Goal: Task Accomplishment & Management: Manage account settings

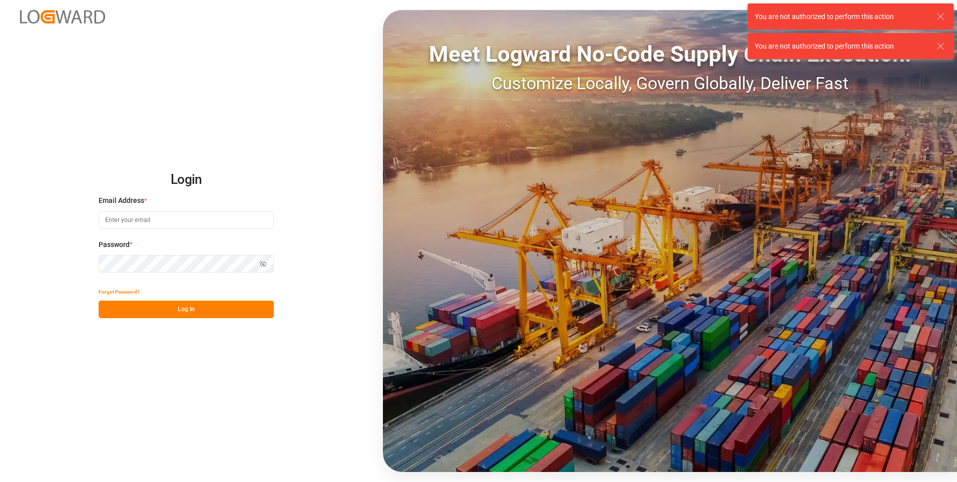
type input "[PERSON_NAME][EMAIL_ADDRESS][PERSON_NAME][DOMAIN_NAME]"
click at [145, 307] on button "Log In" at bounding box center [186, 309] width 175 height 18
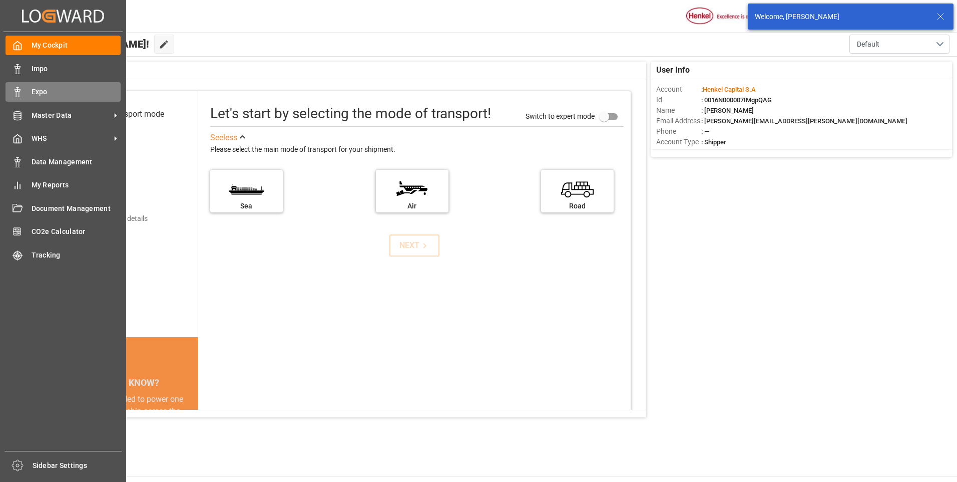
click at [32, 95] on span "Expo" at bounding box center [77, 92] width 90 height 11
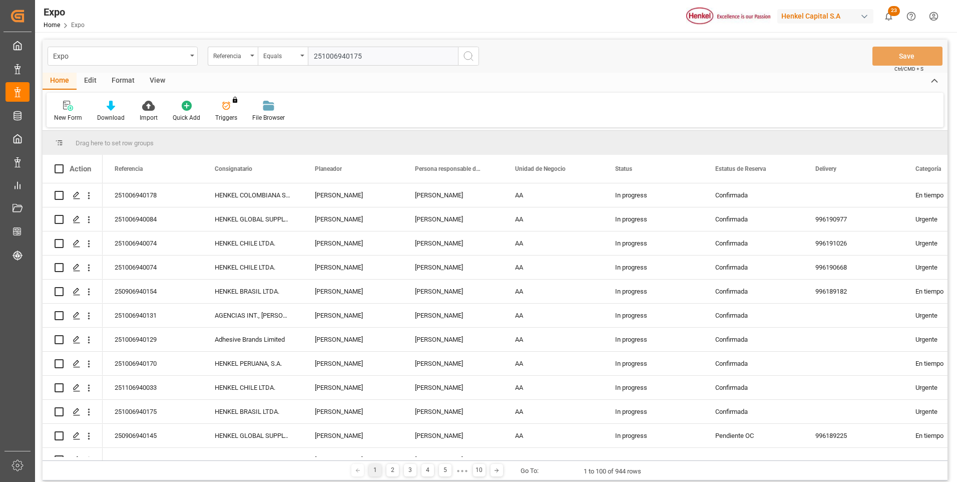
type input "251006940175"
click at [469, 59] on icon "search button" at bounding box center [469, 56] width 12 height 12
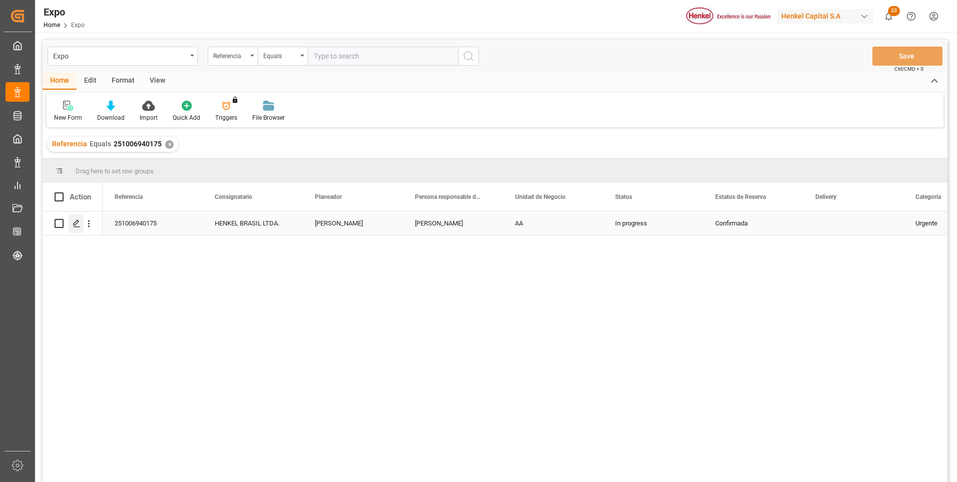
click at [74, 223] on icon "Press SPACE to select this row." at bounding box center [77, 223] width 8 height 8
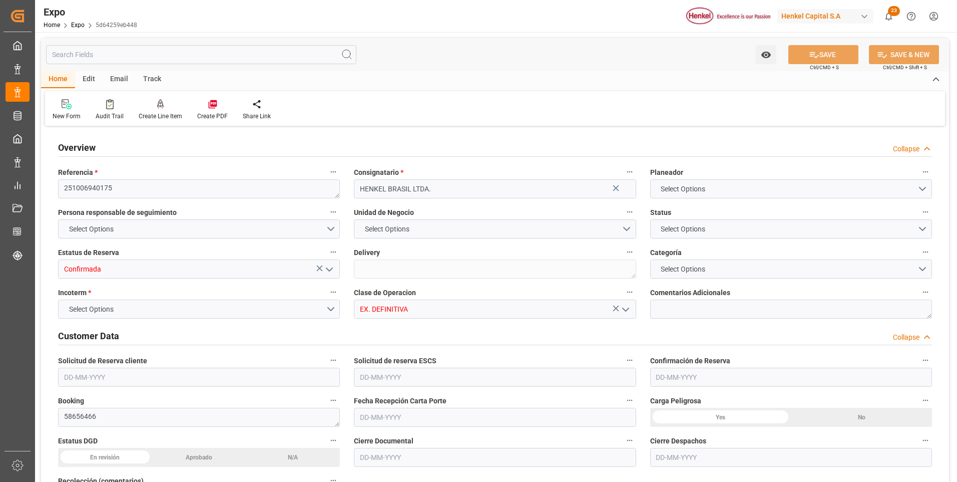
type input "9229829"
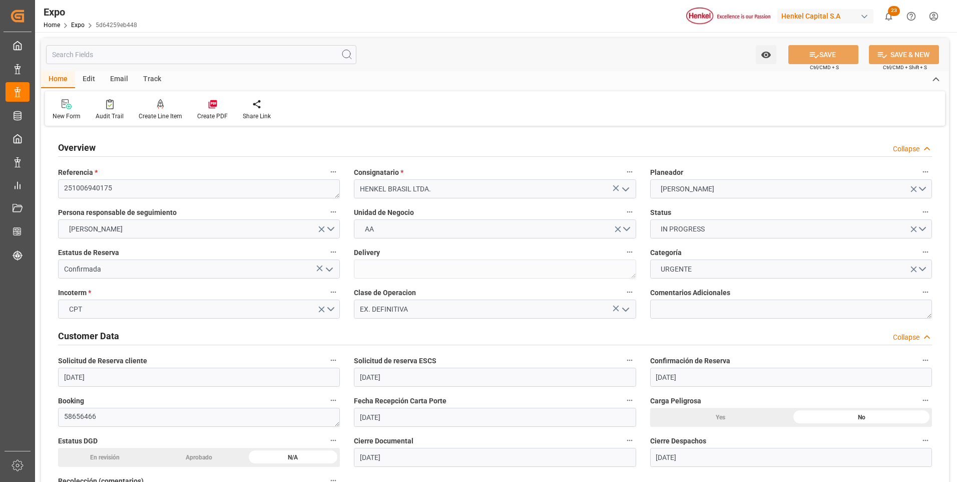
type input "[DATE]"
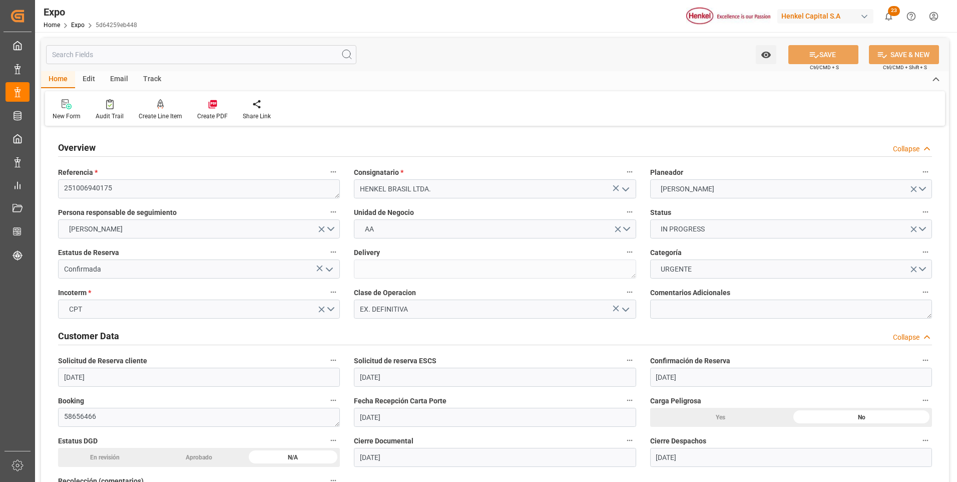
type input "[DATE]"
type input "[DATE] 00:00"
type input "[DATE] 10:00"
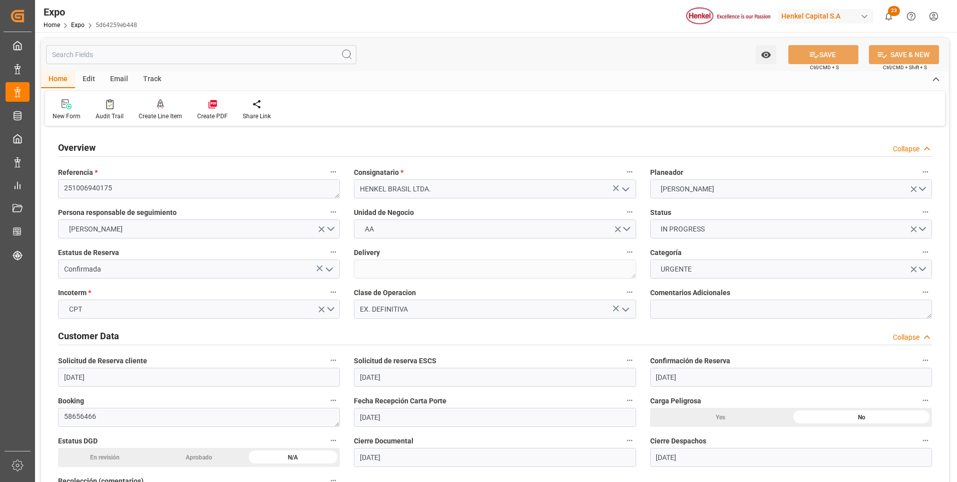
type input "[DATE] 00:00"
type input "[DATE] 19:00"
type input "[DATE] 00:00"
type input "[DATE] 06:03"
type input "[DATE] 10:00"
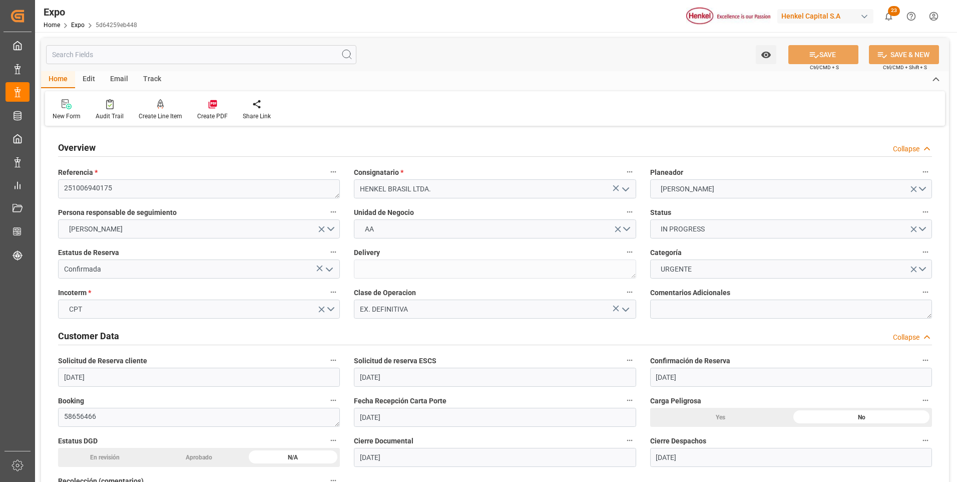
type input "[DATE] 19:00"
click at [163, 107] on div at bounding box center [161, 104] width 44 height 11
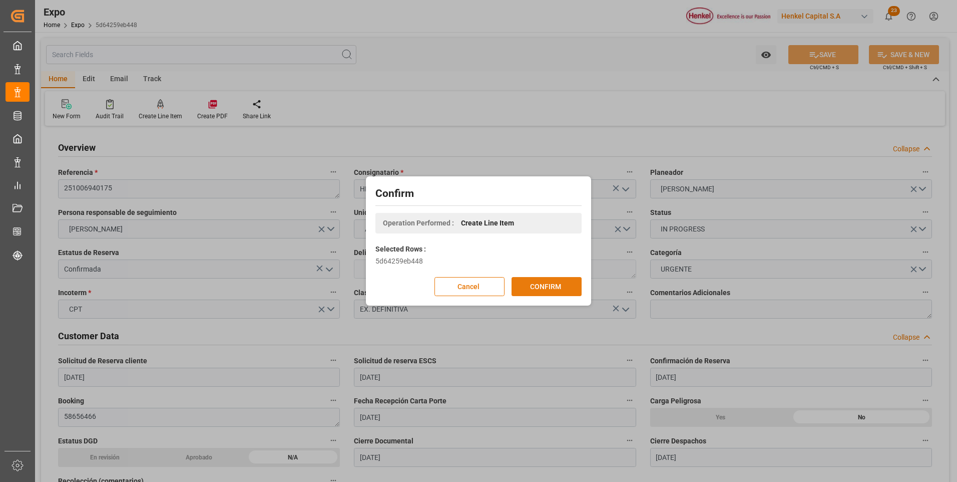
click at [558, 287] on button "CONFIRM" at bounding box center [547, 286] width 70 height 19
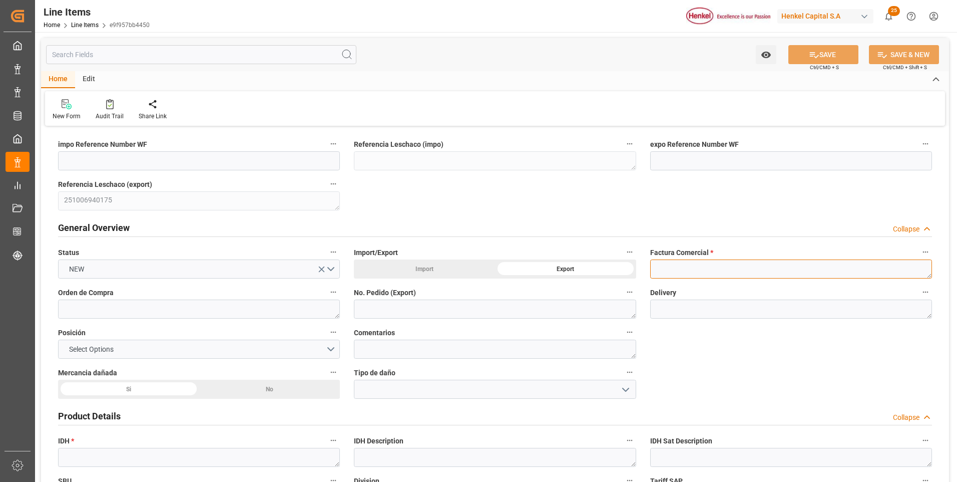
click at [668, 268] on textarea at bounding box center [791, 268] width 282 height 19
paste textarea "9912124885"
type textarea "9912124885"
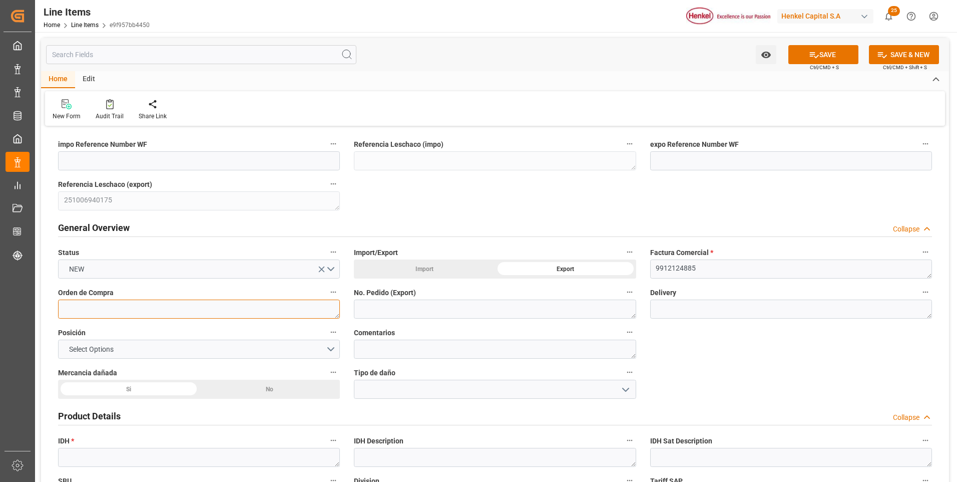
click at [259, 308] on textarea at bounding box center [199, 308] width 282 height 19
paste textarea "4578522418"
type textarea "4578522418"
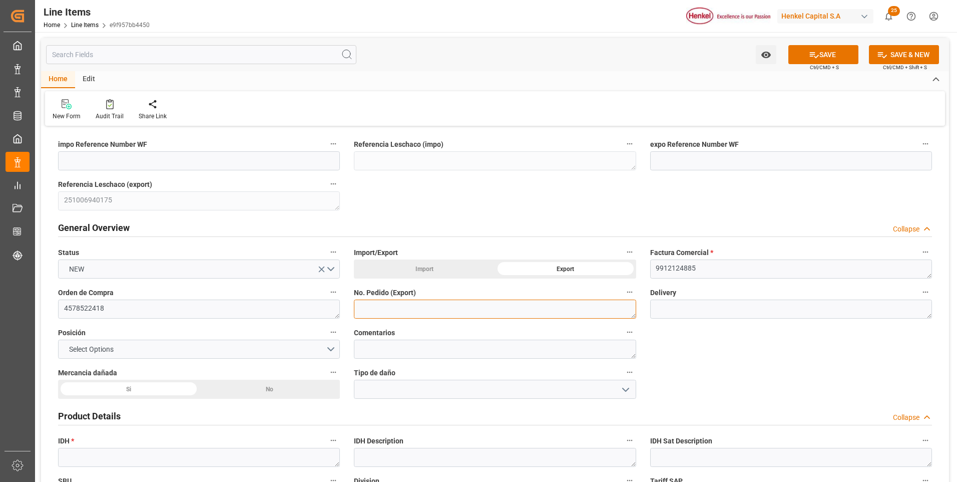
click at [414, 310] on textarea at bounding box center [495, 308] width 282 height 19
paste textarea "4578522418"
type textarea "4578522418"
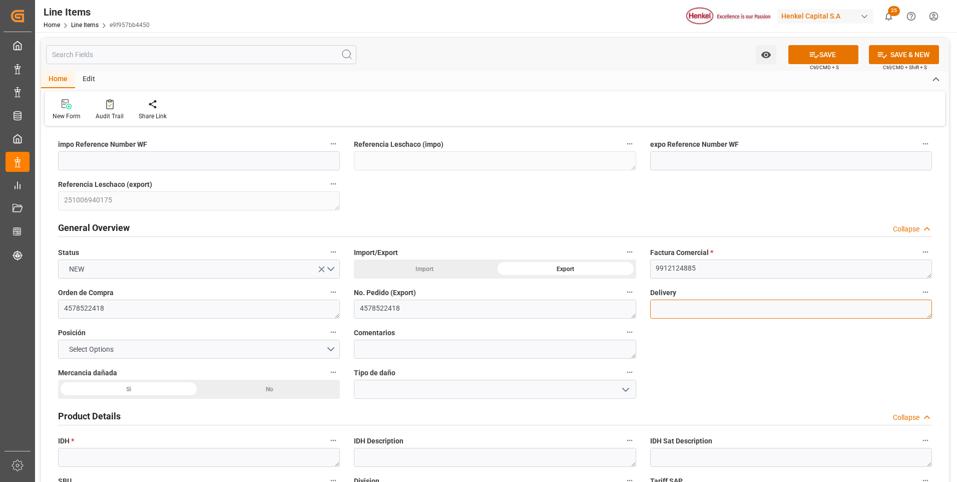
click at [682, 311] on textarea at bounding box center [791, 308] width 282 height 19
paste textarea "996192140"
type textarea "996192140"
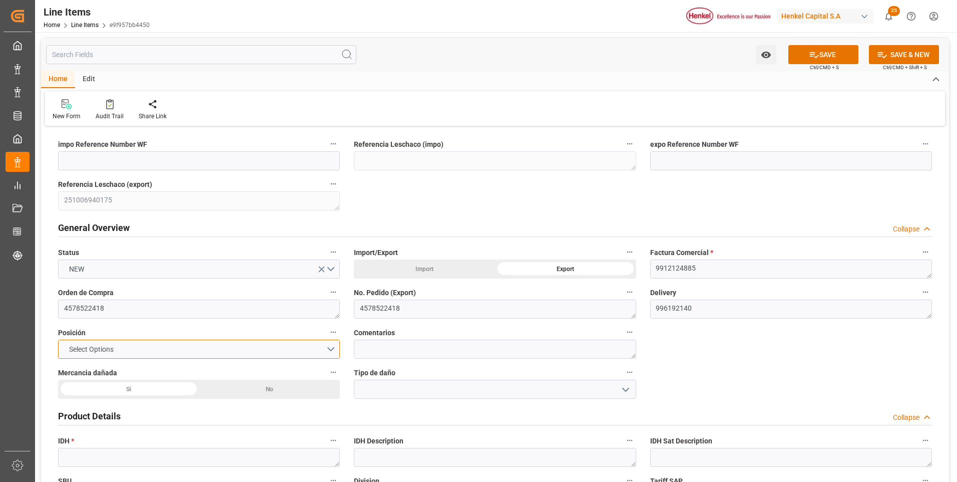
click at [328, 344] on button "Select Options" at bounding box center [199, 348] width 282 height 19
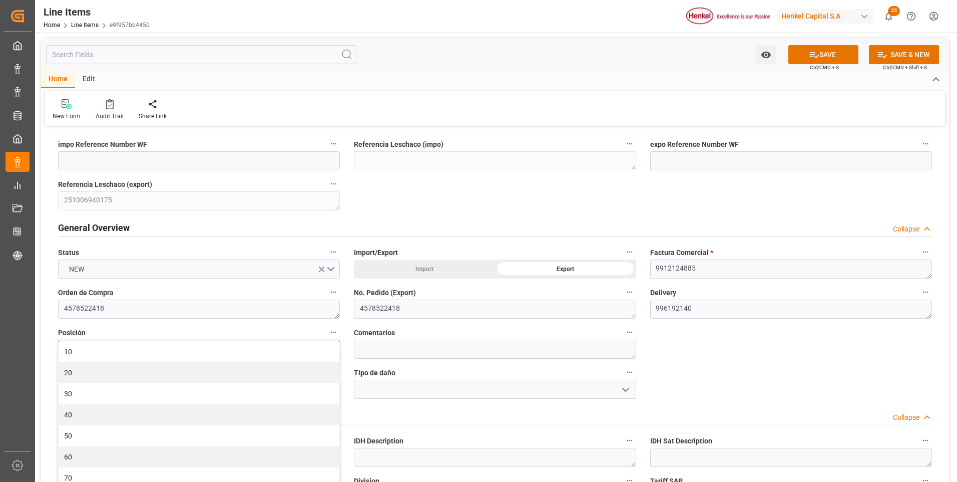
click at [328, 344] on div "10" at bounding box center [199, 351] width 281 height 21
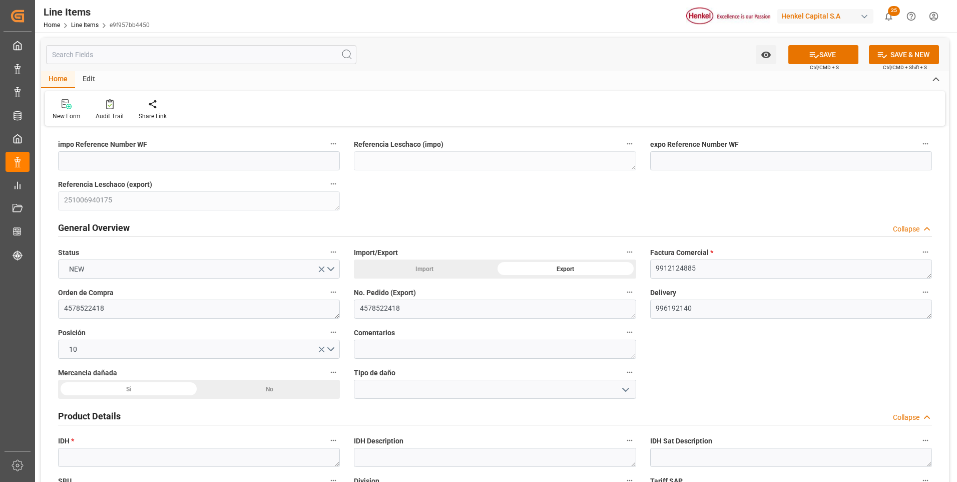
click at [569, 403] on div "Product Details Collapse" at bounding box center [495, 416] width 888 height 28
click at [92, 459] on textarea at bounding box center [199, 457] width 282 height 19
paste textarea "2731599"
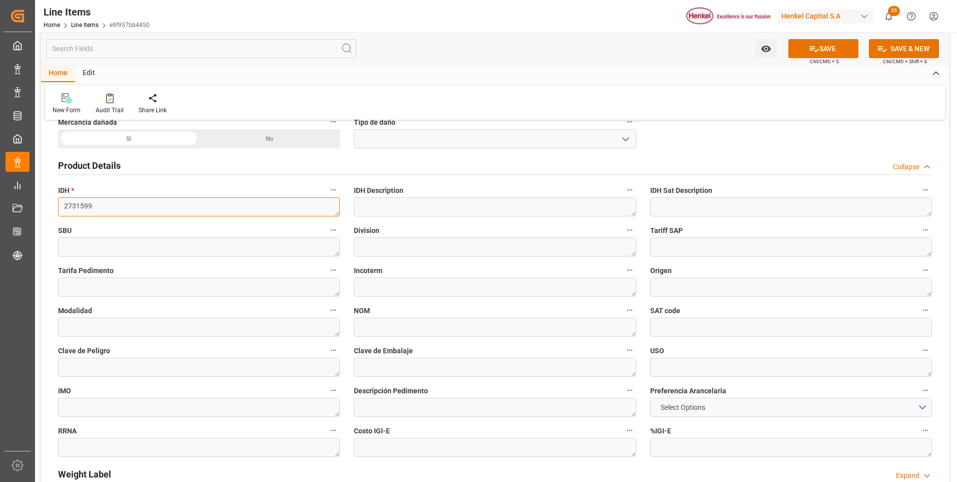
scroll to position [350, 0]
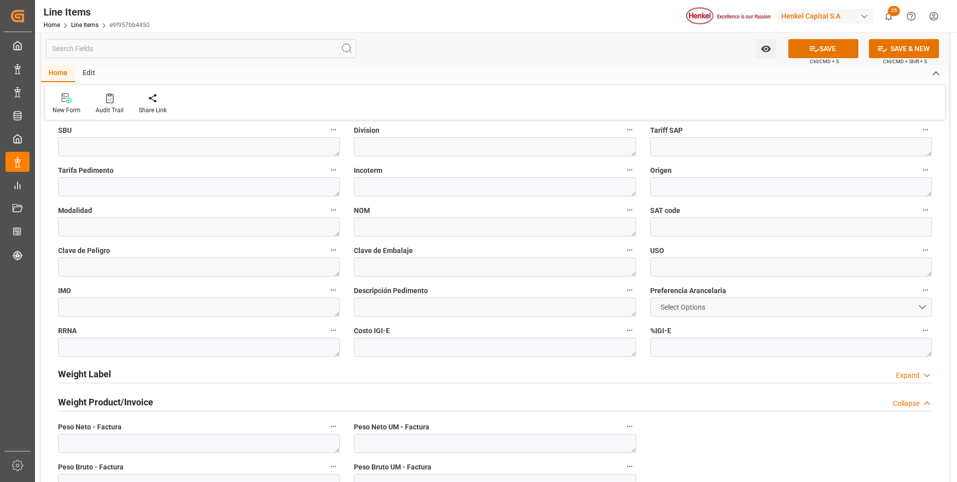
type textarea "2731599"
click at [672, 311] on span "Select Options" at bounding box center [683, 307] width 55 height 11
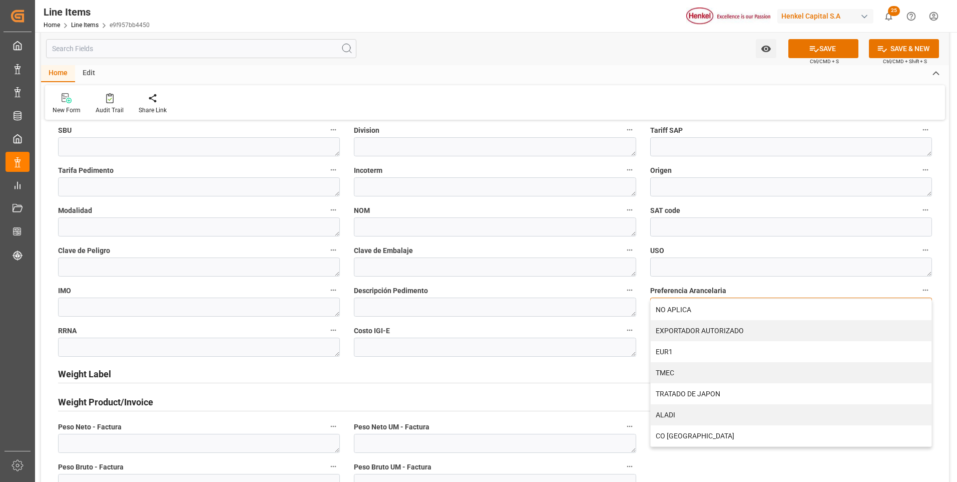
click at [672, 311] on div "NO APLICA" at bounding box center [791, 309] width 281 height 21
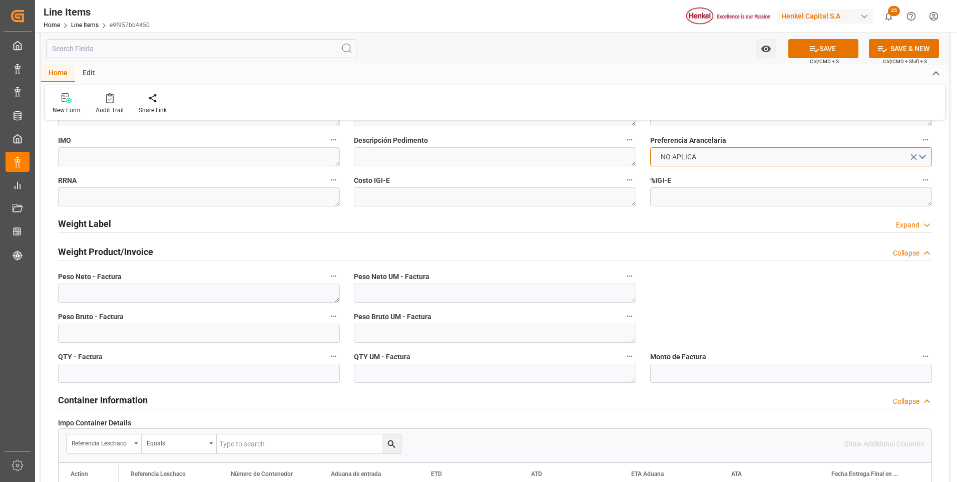
scroll to position [551, 0]
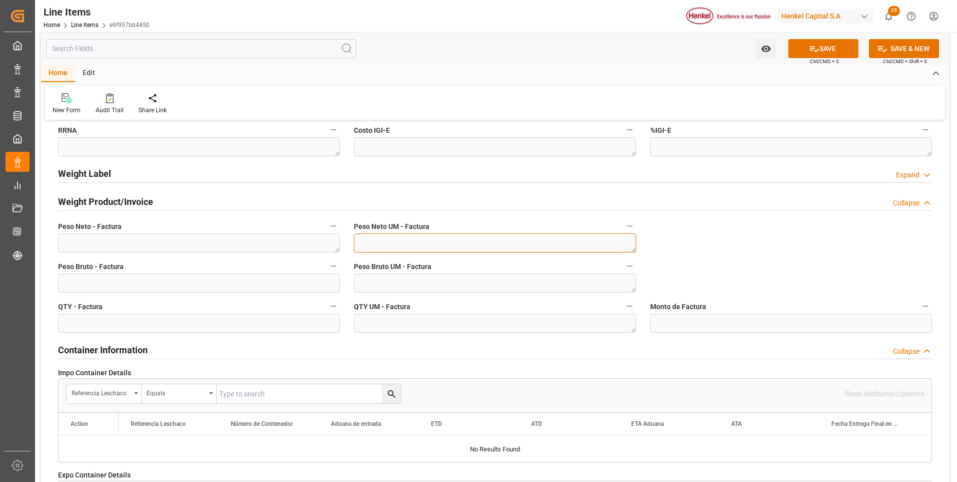
click at [543, 242] on textarea at bounding box center [495, 242] width 282 height 19
type textarea "KG"
click at [495, 284] on textarea "K" at bounding box center [495, 282] width 282 height 19
type textarea "KG"
click at [476, 319] on textarea at bounding box center [495, 322] width 282 height 19
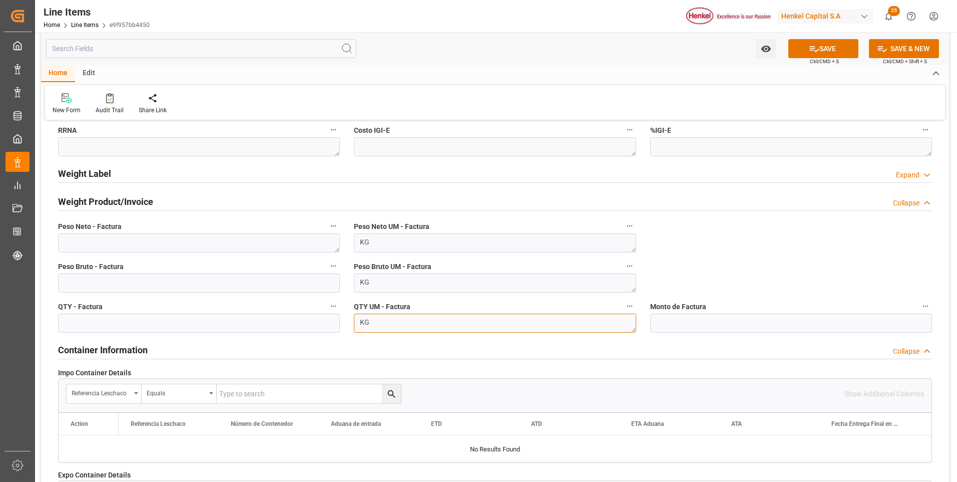
type textarea "KG"
click at [180, 242] on textarea at bounding box center [199, 242] width 282 height 19
paste textarea "11.025,000"
type textarea "11.025,000"
click at [174, 281] on input "text" at bounding box center [199, 282] width 282 height 19
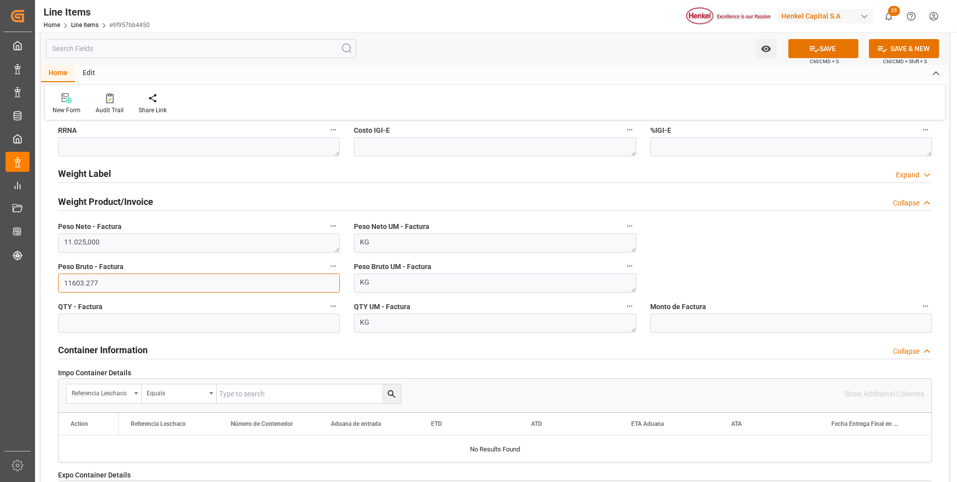
type input "11603.277"
click at [141, 330] on input "text" at bounding box center [199, 322] width 282 height 19
type input "11025"
drag, startPoint x: 137, startPoint y: 243, endPoint x: 150, endPoint y: 242, distance: 13.1
click at [138, 243] on textarea "11.025,000" at bounding box center [199, 242] width 282 height 19
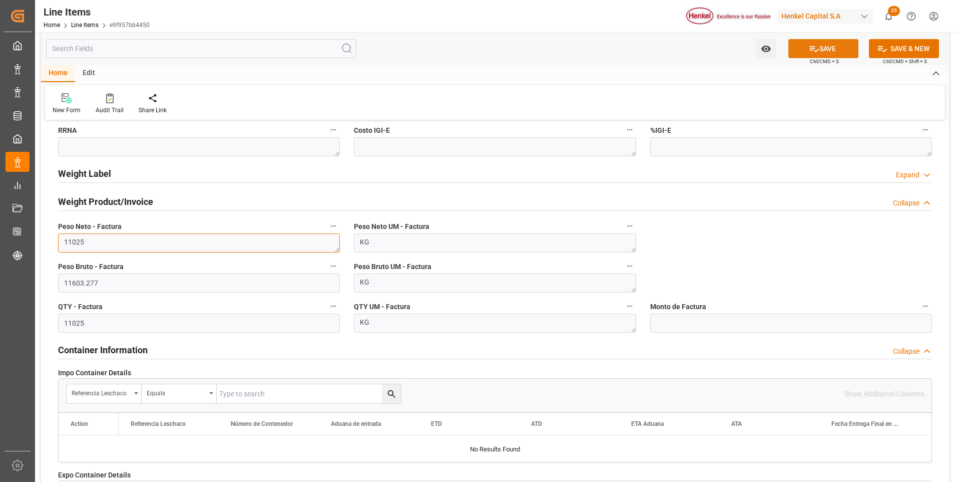
type textarea "11025"
click at [813, 49] on icon at bounding box center [814, 49] width 11 height 11
type textarea "TECHNOMELT PS 2025 NA DR-F175KG"
type textarea "APP"
type textarea "3506919902"
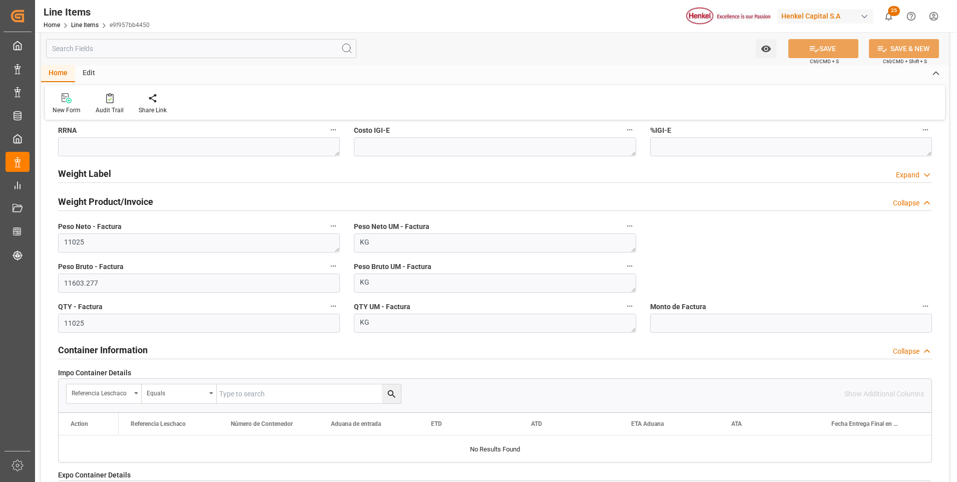
type input "31201600"
type textarea "1G"
click at [674, 324] on input "text" at bounding box center [791, 322] width 282 height 19
type input "48429.02"
click at [818, 52] on button "SAVE" at bounding box center [823, 48] width 70 height 19
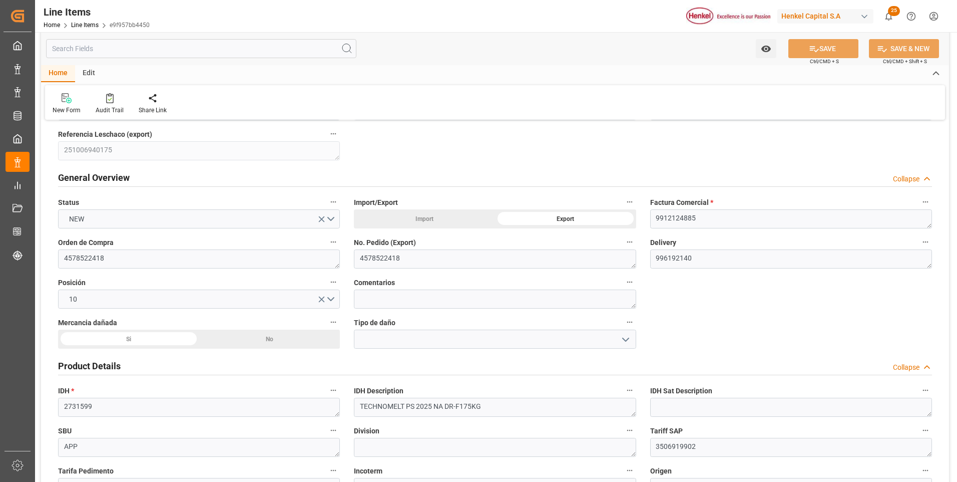
scroll to position [0, 0]
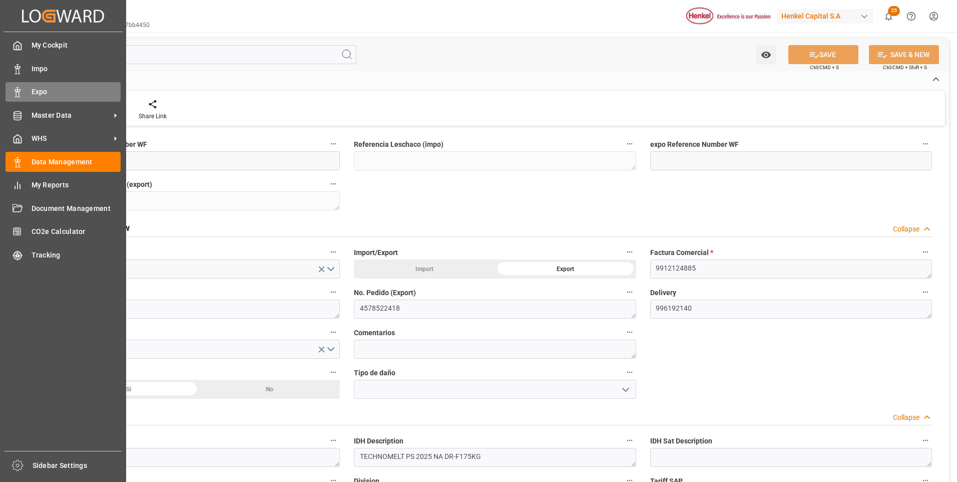
click at [28, 85] on div "Expo Expo" at bounding box center [63, 92] width 115 height 20
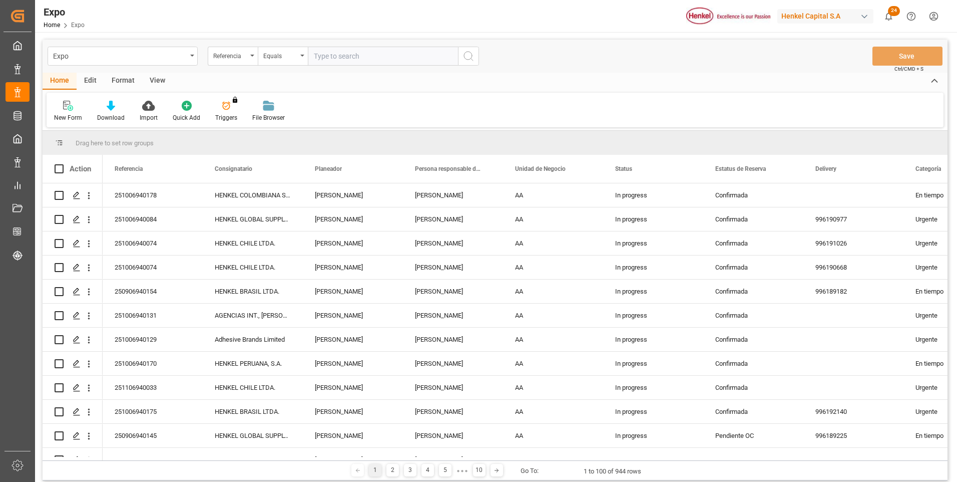
paste input "251006940175"
type input "251006940175"
click at [465, 61] on icon "search button" at bounding box center [469, 56] width 12 height 12
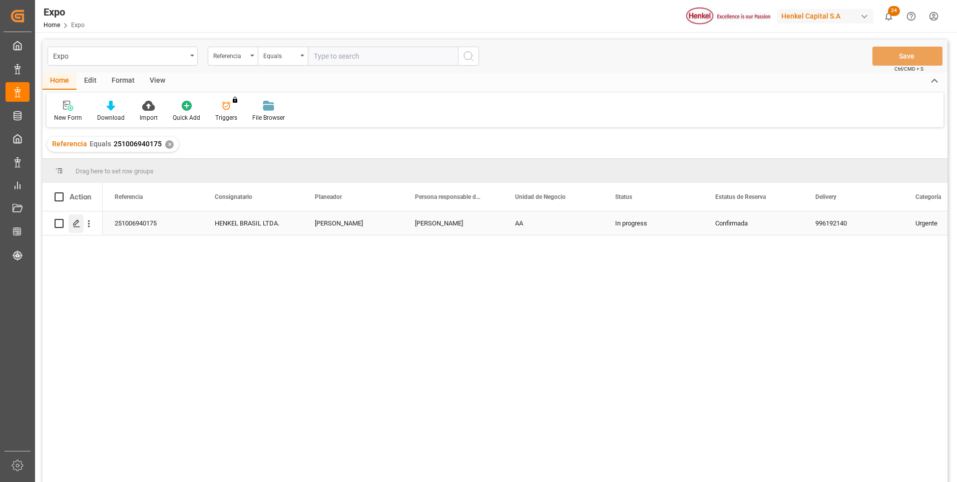
click at [76, 221] on icon "Press SPACE to select this row." at bounding box center [77, 223] width 8 height 8
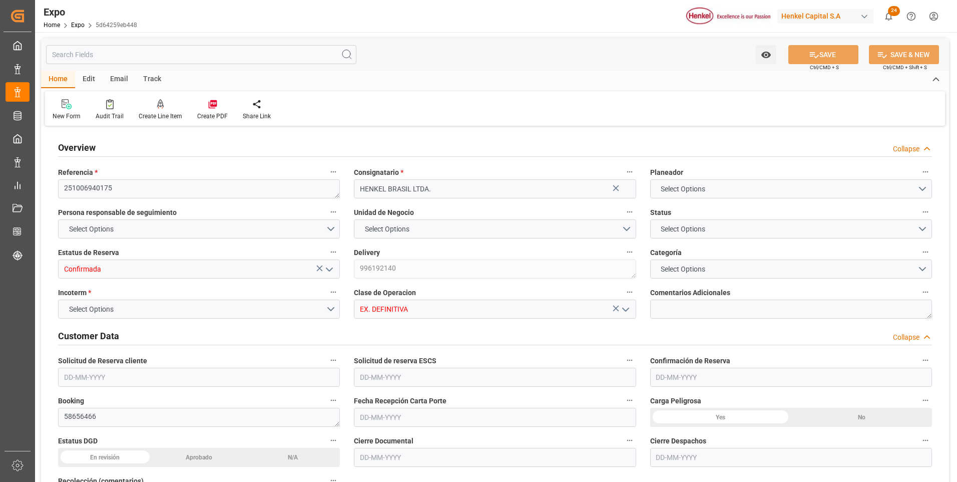
type input "9229829"
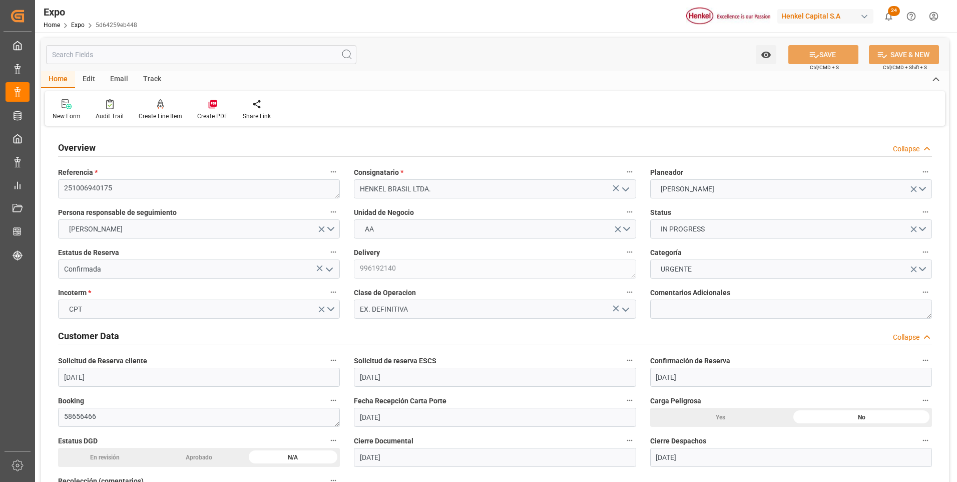
type input "[DATE]"
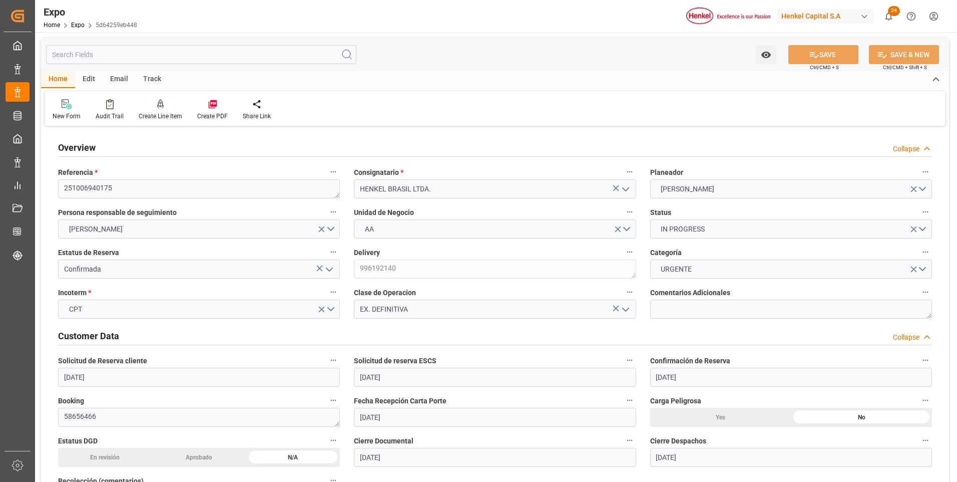
type input "[DATE]"
type input "[DATE] 00:00"
type input "[DATE] 10:00"
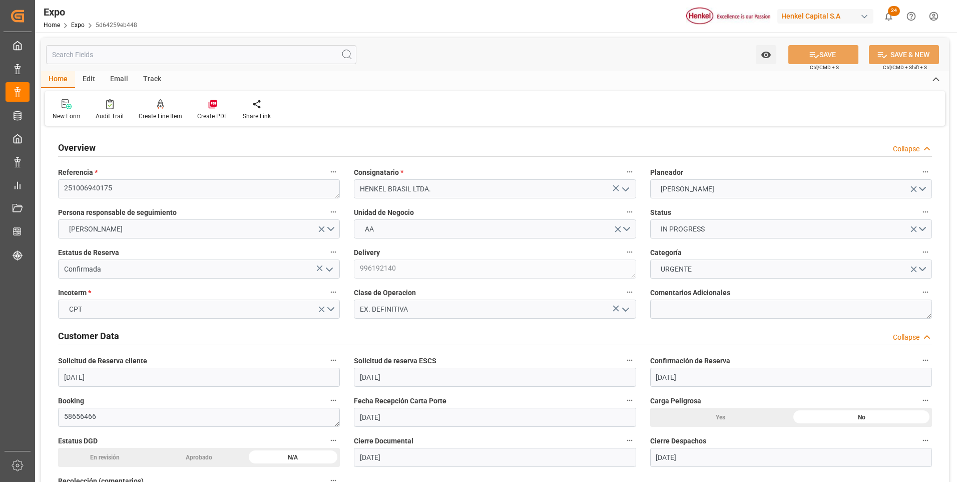
type input "[DATE] 00:00"
type input "[DATE] 19:00"
type input "[DATE] 00:00"
type input "[DATE] 06:03"
type input "[DATE] 10:00"
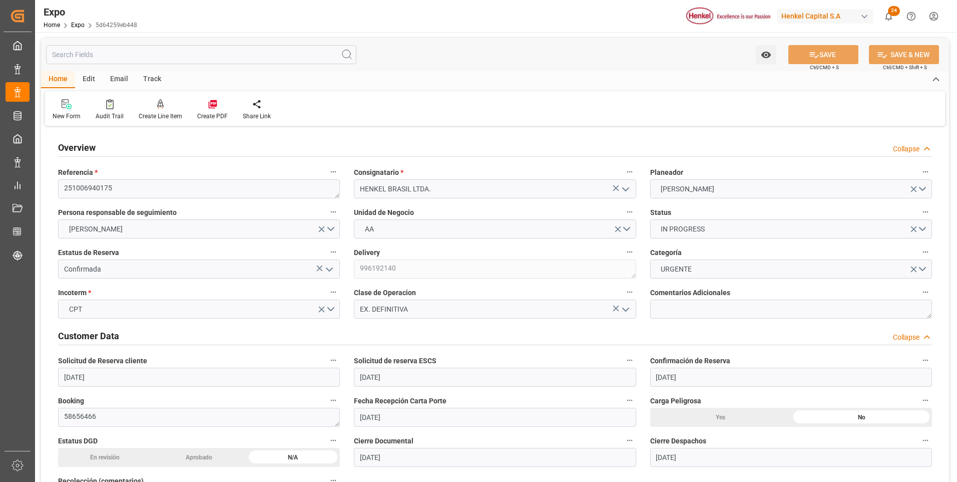
type input "[DATE] 19:00"
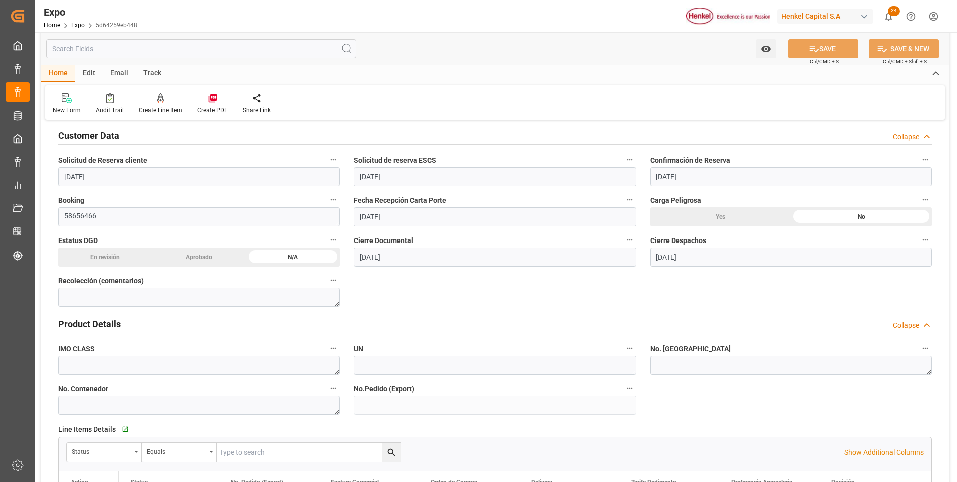
scroll to position [250, 0]
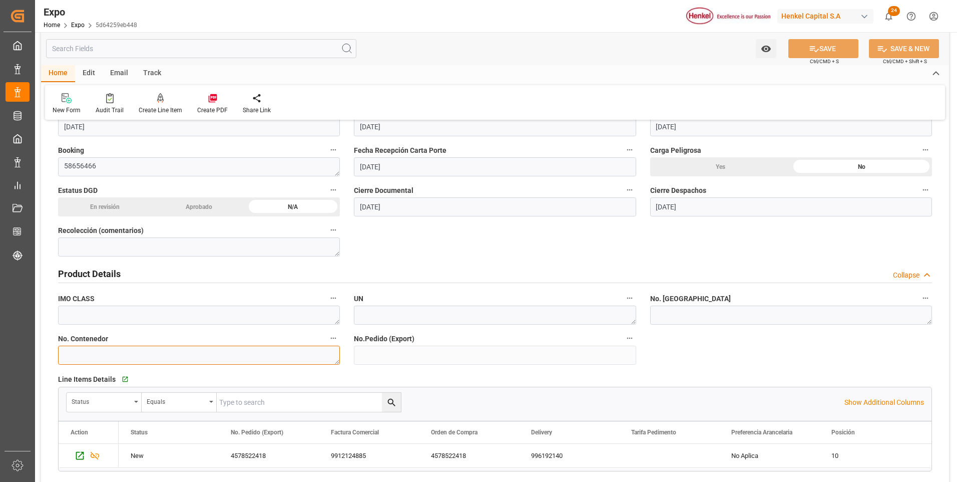
click at [250, 355] on textarea at bounding box center [199, 354] width 282 height 19
paste textarea "HLBU1267233"
type textarea "HLBU1267233"
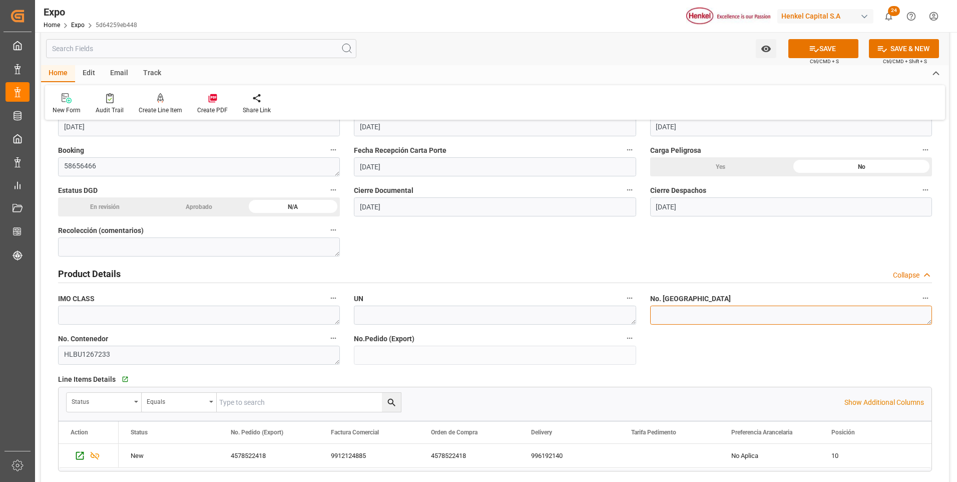
click at [666, 312] on textarea at bounding box center [791, 314] width 282 height 19
paste textarea "INT3121696"
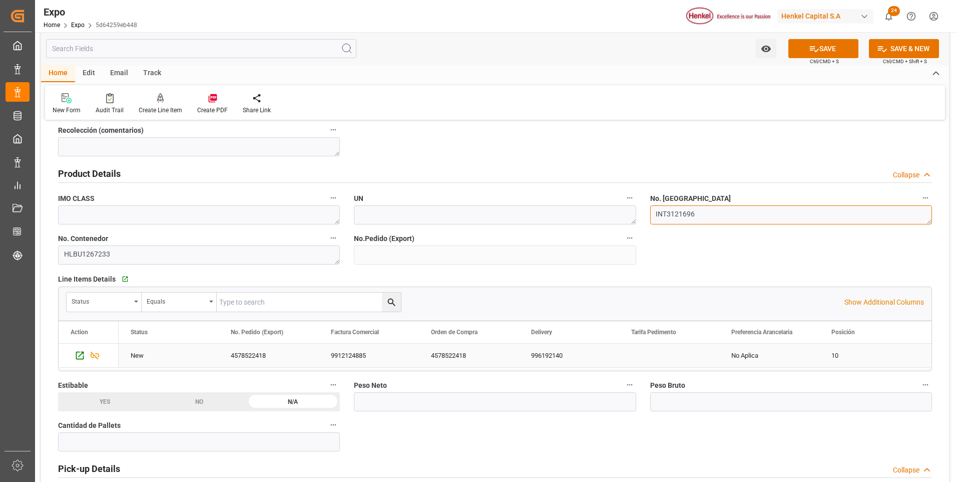
scroll to position [451, 0]
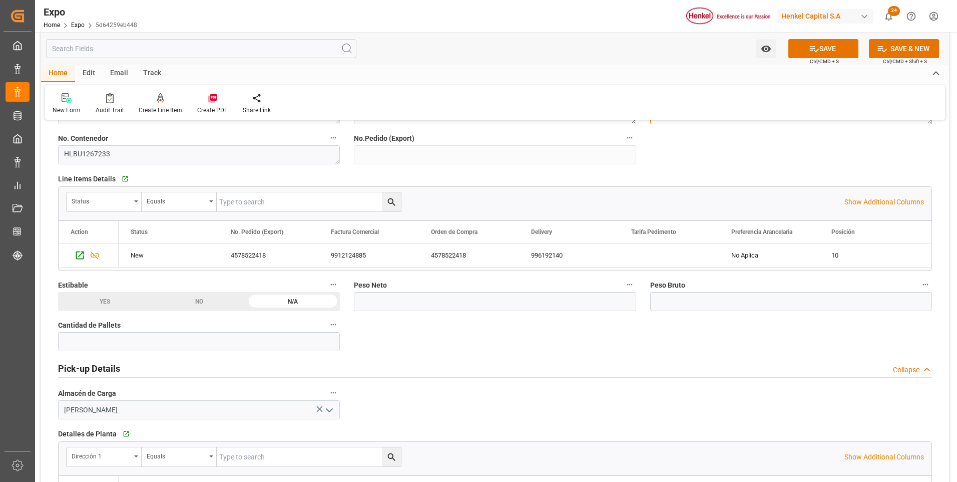
type textarea "INT3121696"
click at [278, 342] on input "text" at bounding box center [199, 341] width 282 height 19
type input "18"
click at [725, 301] on input "text" at bounding box center [791, 301] width 282 height 19
type input "11603.277"
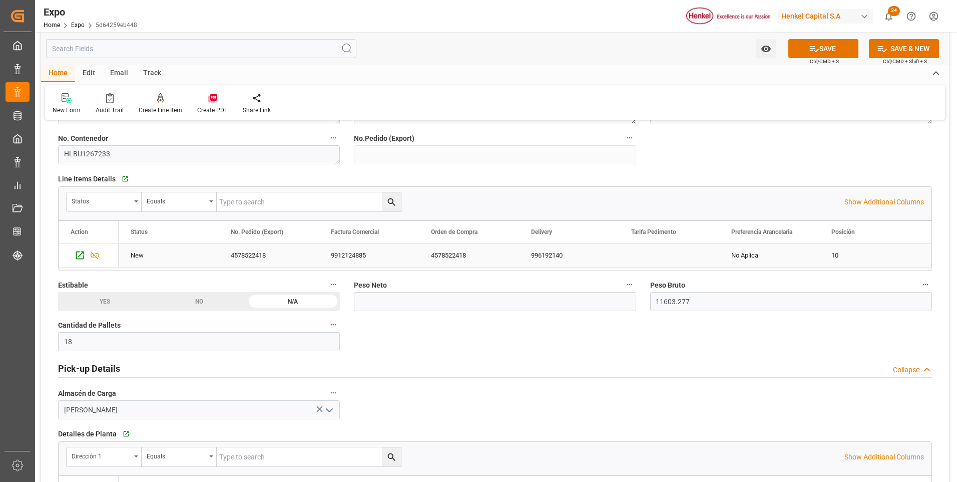
click at [592, 256] on div "996192140" at bounding box center [569, 255] width 100 height 24
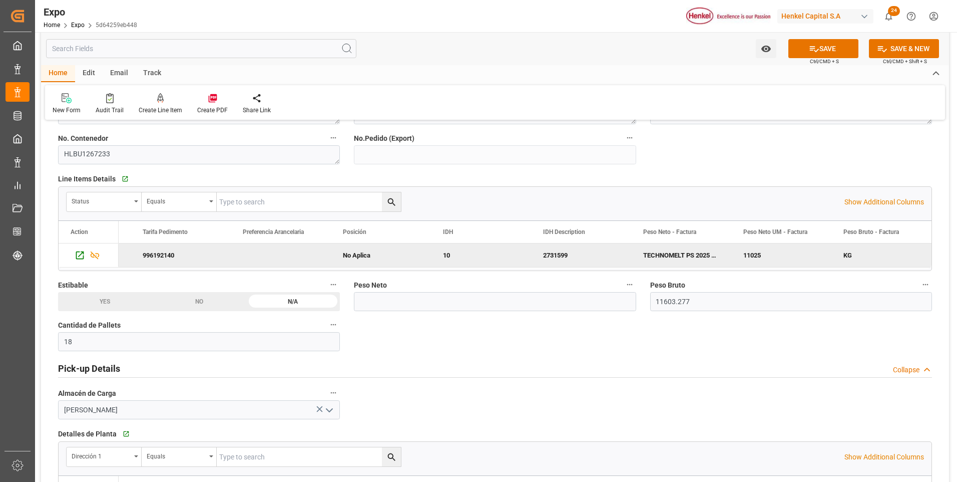
scroll to position [0, 489]
click at [442, 306] on input "text" at bounding box center [495, 301] width 282 height 19
type input "11025"
click at [817, 55] on button "SAVE" at bounding box center [823, 48] width 70 height 19
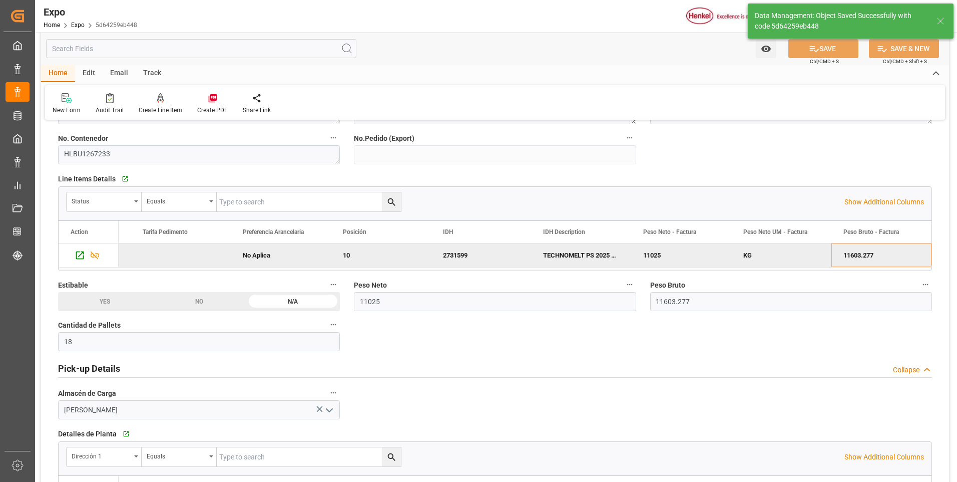
type textarea "[PERSON_NAME]"
type input "07-10-2025 15:47"
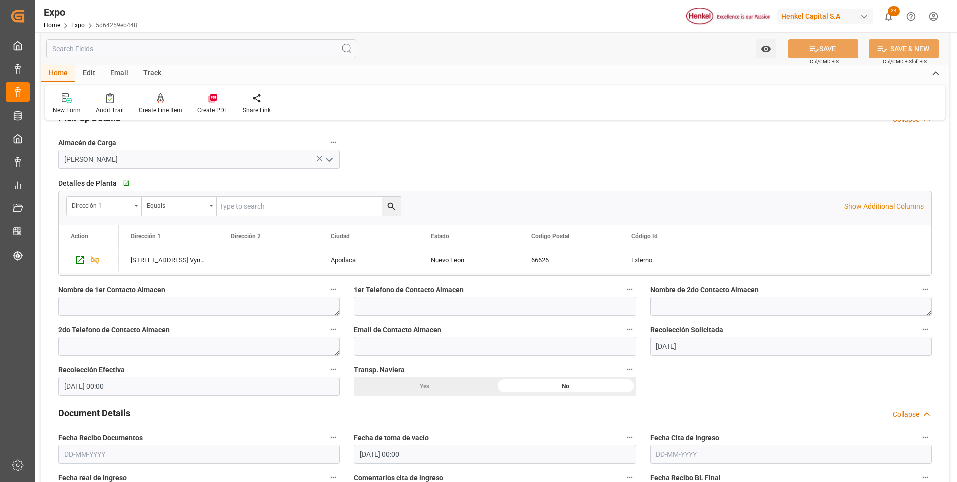
scroll to position [801, 0]
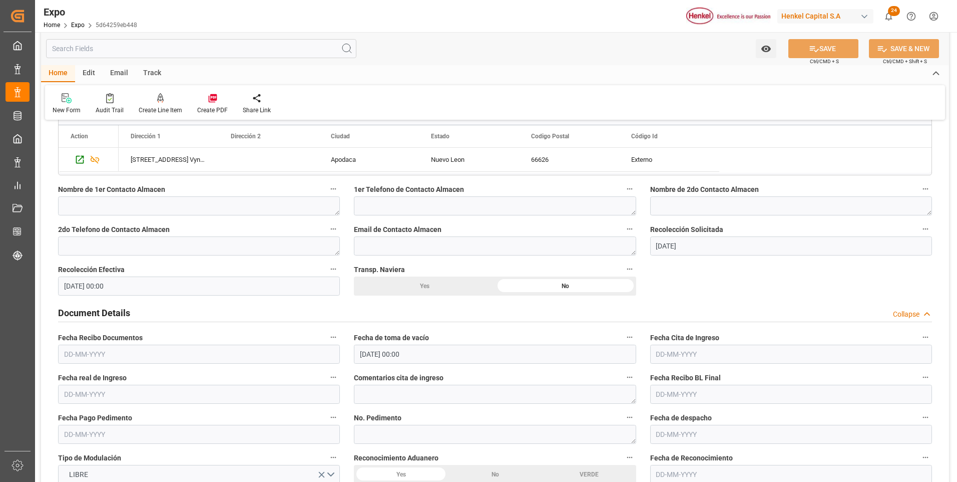
click at [95, 355] on input "text" at bounding box center [199, 353] width 282 height 19
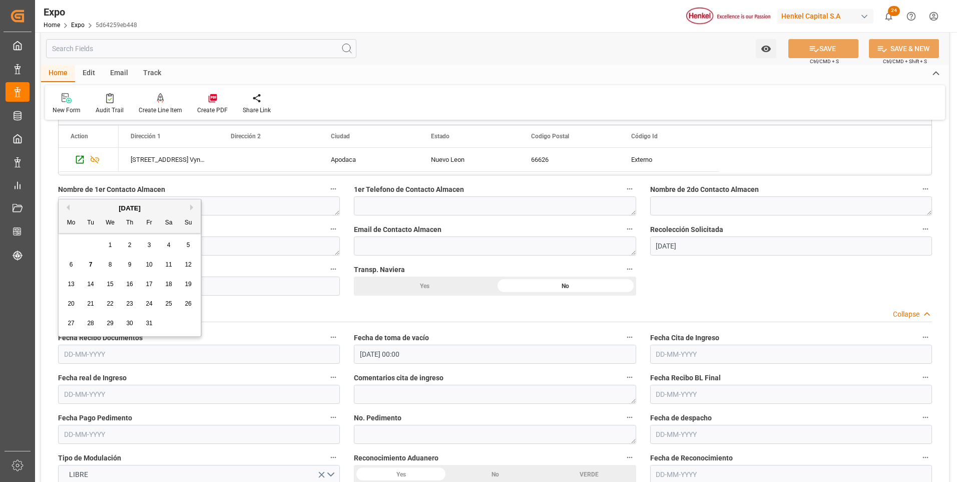
click at [71, 266] on span "6" at bounding box center [72, 264] width 4 height 7
type input "06-10-2025"
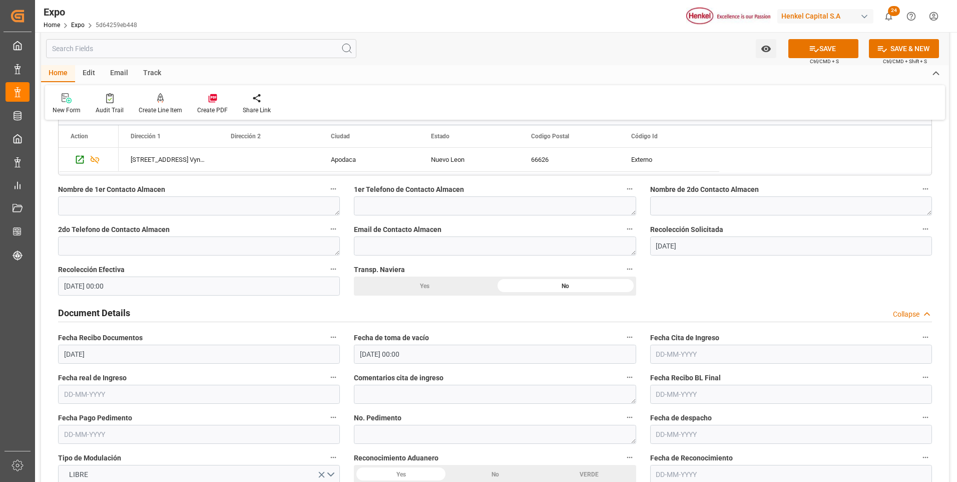
scroll to position [901, 0]
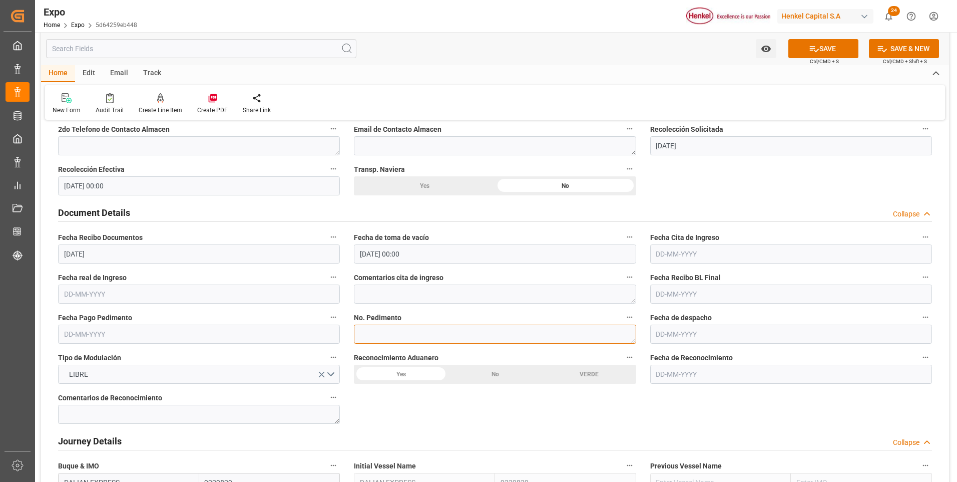
drag, startPoint x: 255, startPoint y: 459, endPoint x: 566, endPoint y: 336, distance: 334.6
click at [566, 336] on textarea at bounding box center [495, 333] width 282 height 19
paste textarea "25 81 3108 5002103"
type textarea "25 81 3108 5002103"
click at [677, 253] on input "text" at bounding box center [791, 253] width 282 height 19
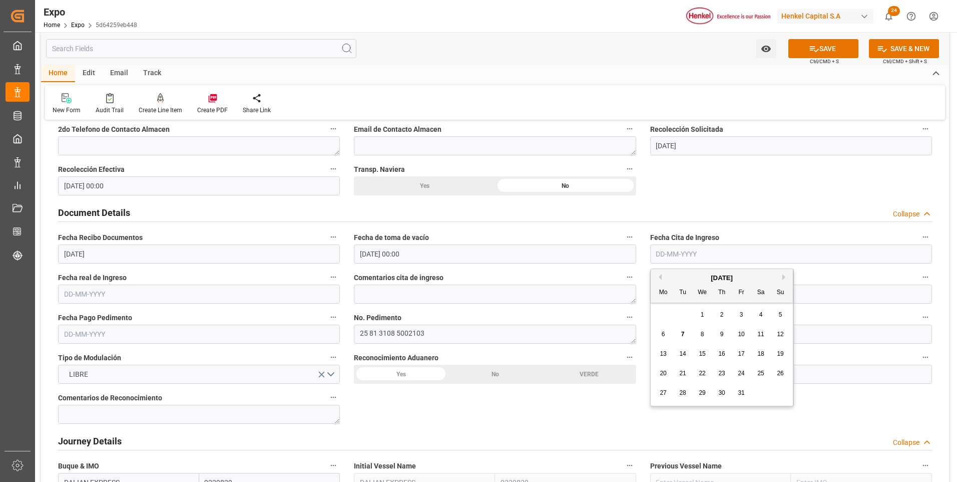
click at [683, 331] on span "7" at bounding box center [683, 333] width 4 height 7
type input "[DATE]"
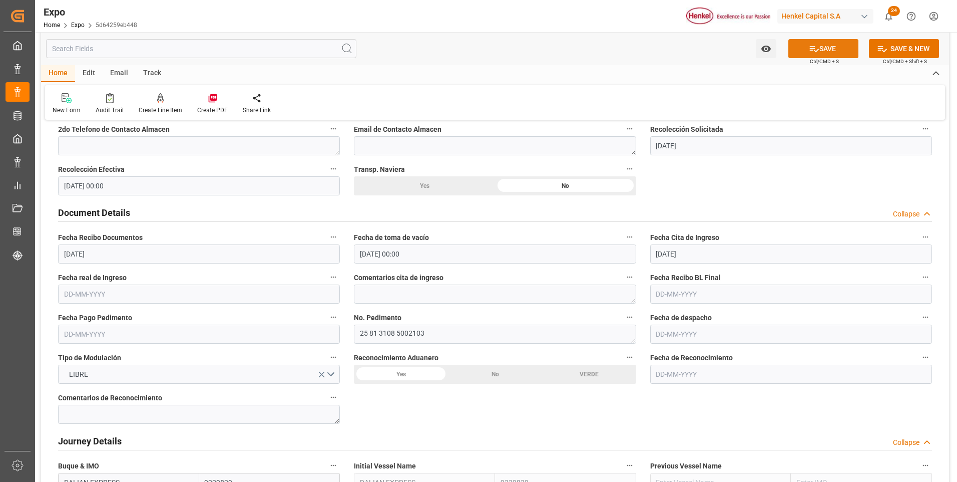
click at [820, 52] on button "SAVE" at bounding box center [823, 48] width 70 height 19
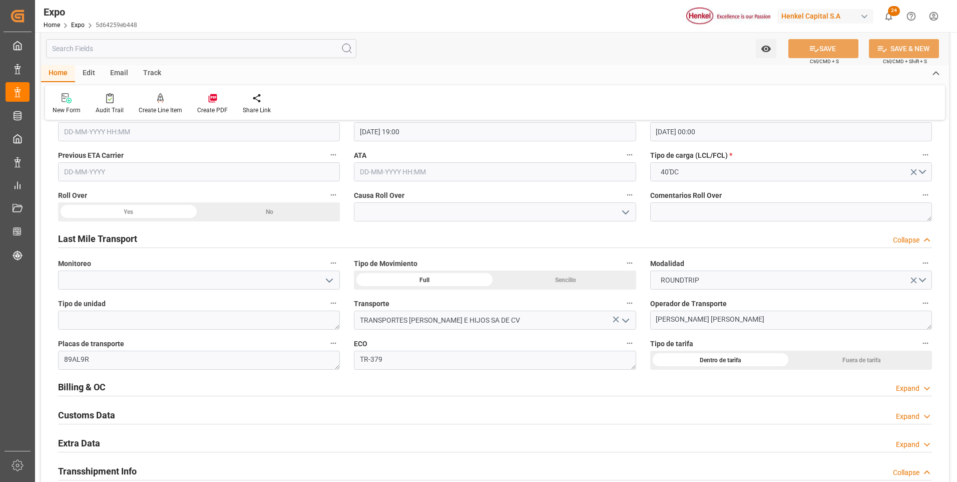
scroll to position [1602, 0]
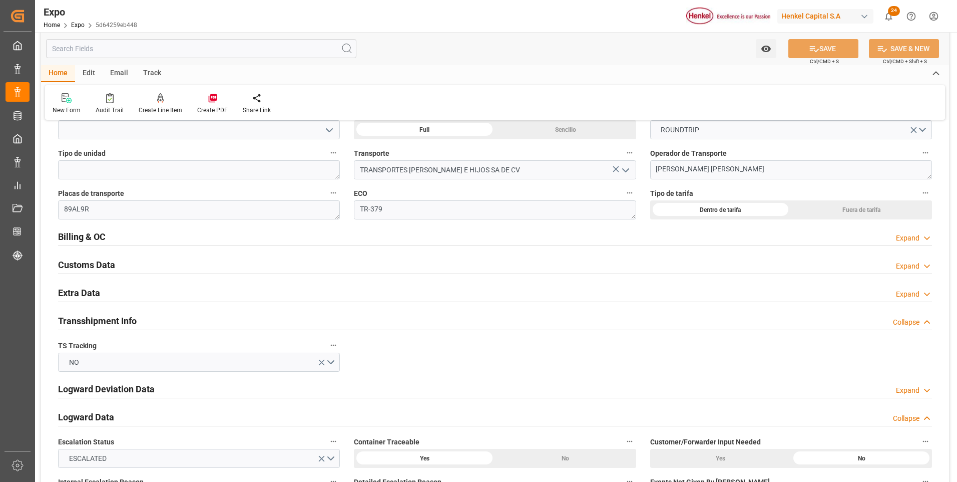
click at [898, 237] on div "Expand" at bounding box center [908, 238] width 24 height 11
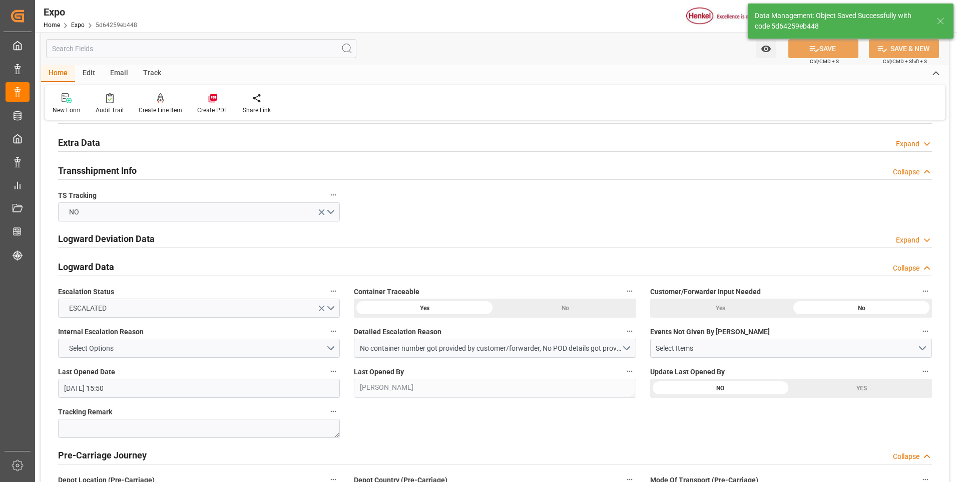
scroll to position [1702, 0]
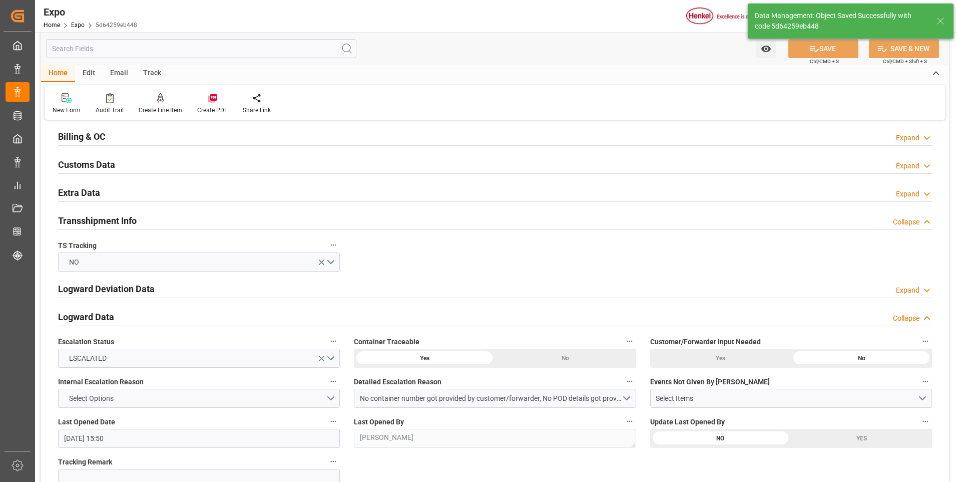
click at [909, 195] on div "Expand" at bounding box center [908, 194] width 24 height 11
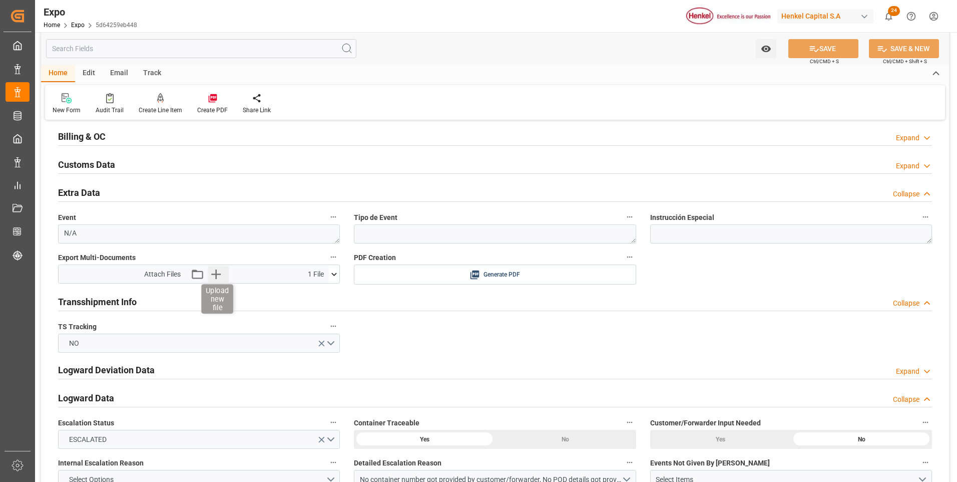
click at [215, 274] on icon "button" at bounding box center [216, 274] width 10 height 10
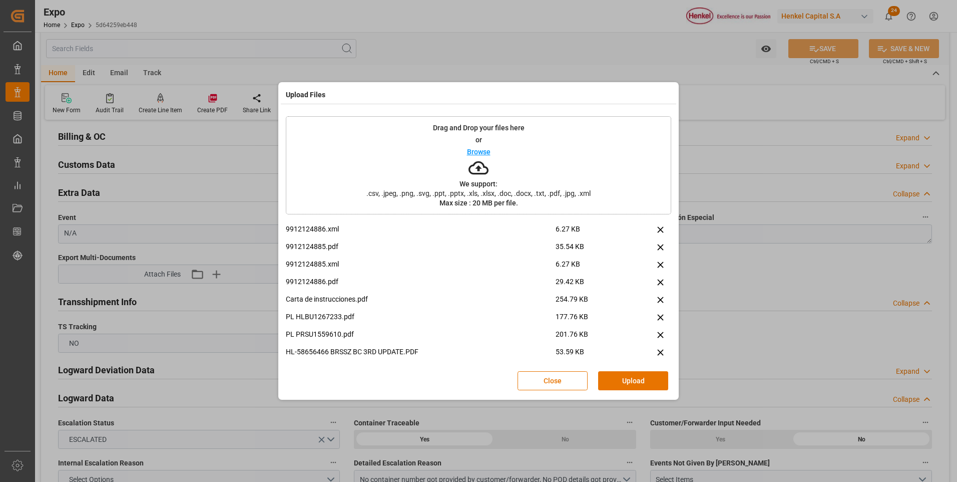
scroll to position [25, 0]
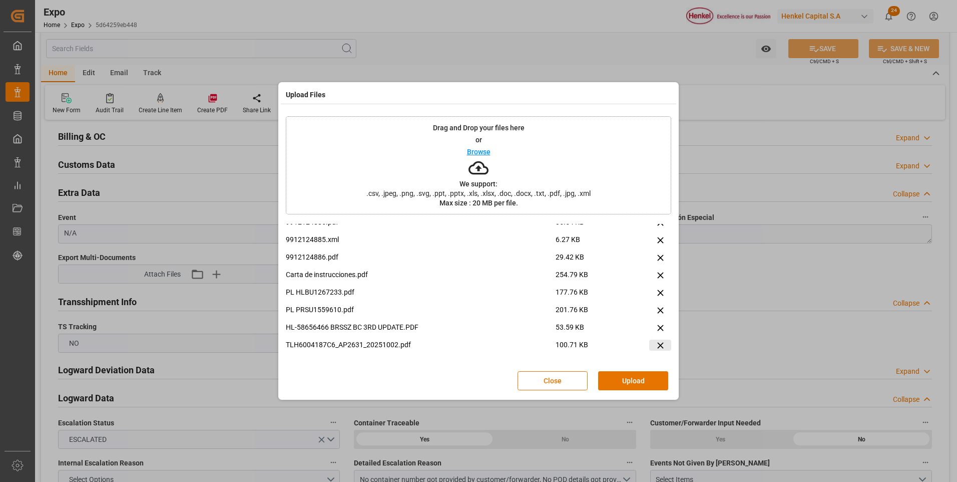
click at [657, 344] on icon at bounding box center [660, 345] width 11 height 11
click at [619, 380] on button "Upload" at bounding box center [633, 380] width 70 height 19
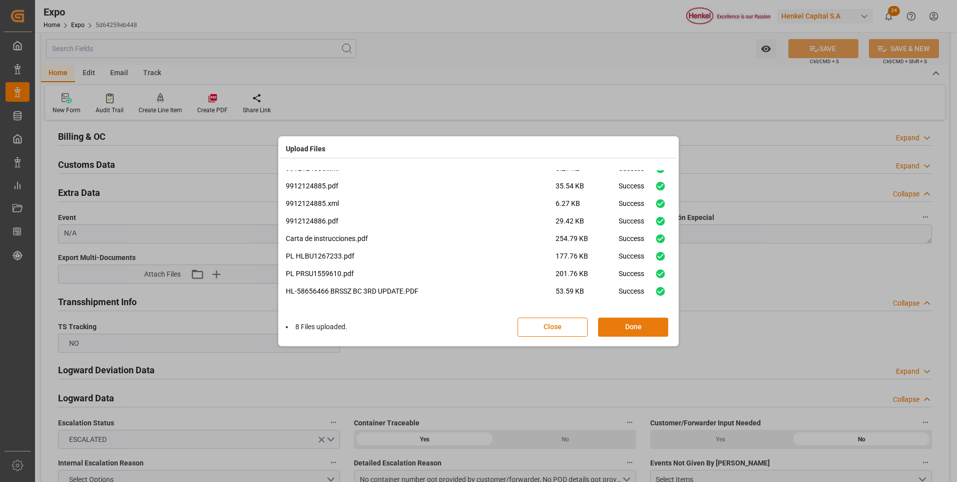
click at [632, 334] on button "Done" at bounding box center [633, 326] width 70 height 19
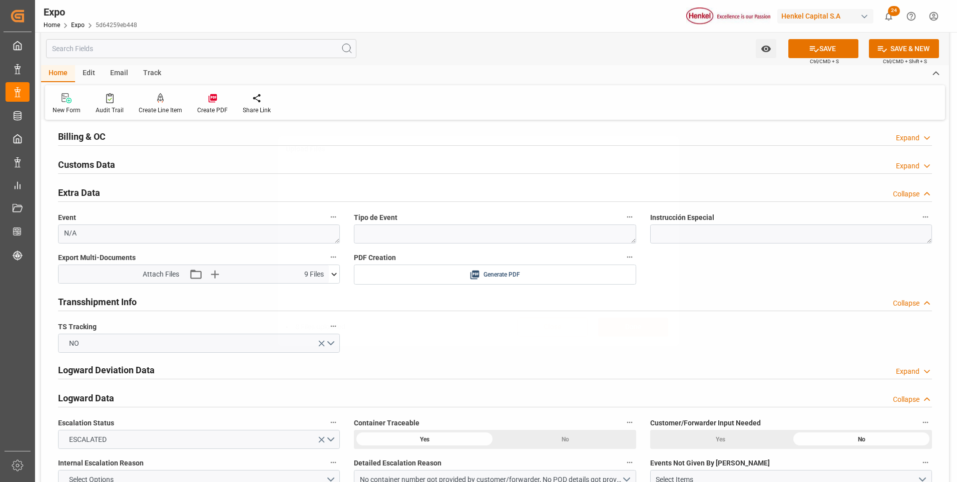
scroll to position [0, 0]
click at [844, 49] on button "SAVE" at bounding box center [823, 48] width 70 height 19
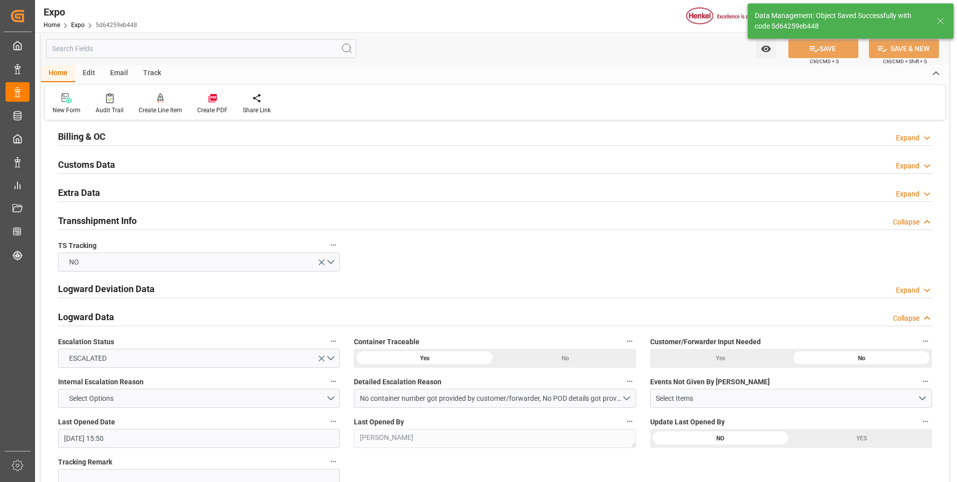
type input "07-10-2025 15:51"
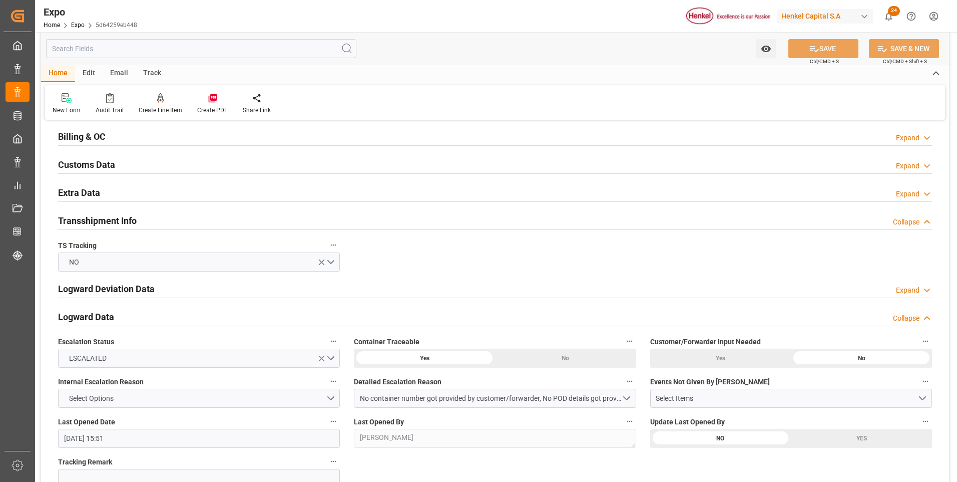
click at [927, 198] on icon at bounding box center [927, 194] width 10 height 11
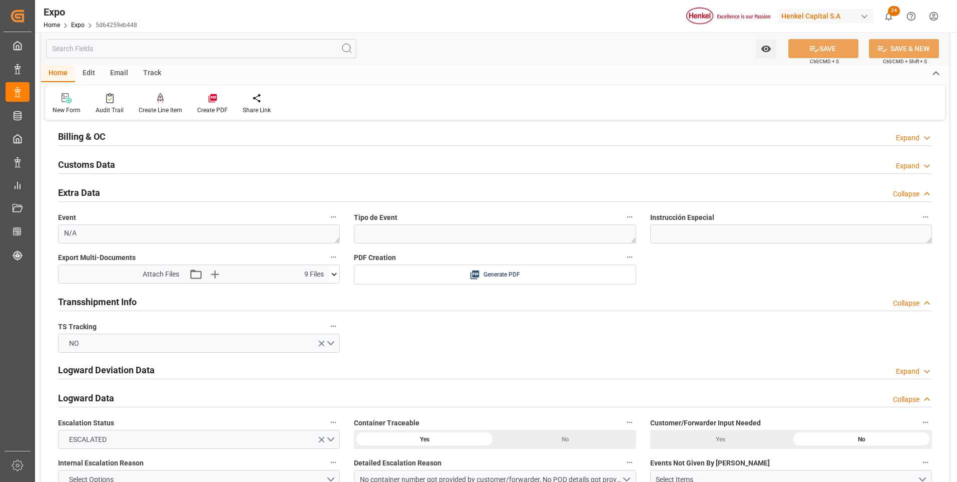
click at [338, 273] on icon at bounding box center [334, 274] width 11 height 11
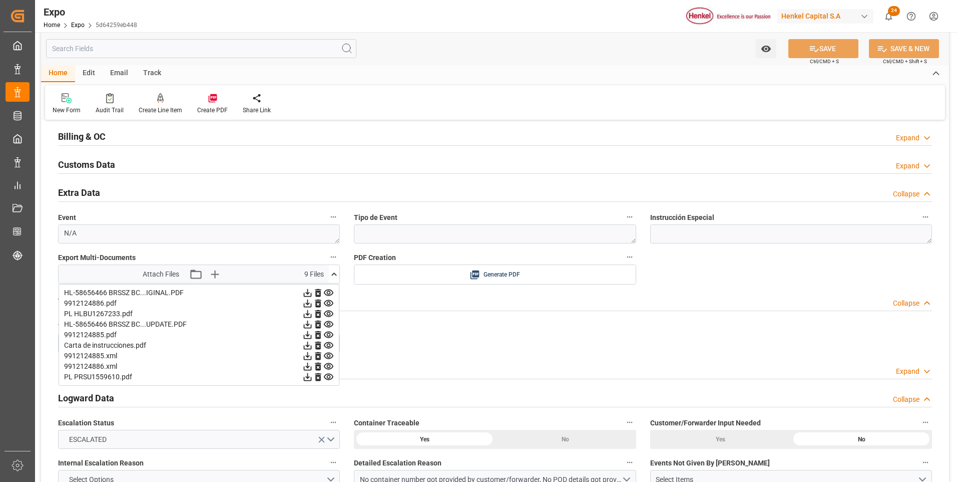
click at [779, 269] on div "Overview Collapse Referencia * 251006940175 Consignatario * HENKEL BRASIL LTDA.…" at bounding box center [495, 387] width 908 height 3921
click at [335, 272] on icon at bounding box center [334, 274] width 11 height 11
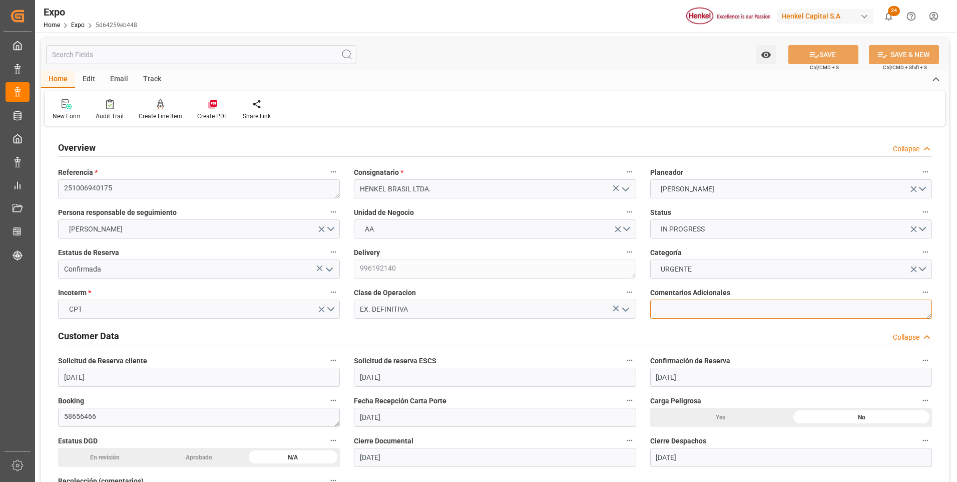
click at [665, 314] on textarea at bounding box center [791, 308] width 282 height 19
type textarea "1X40 | 1X20"
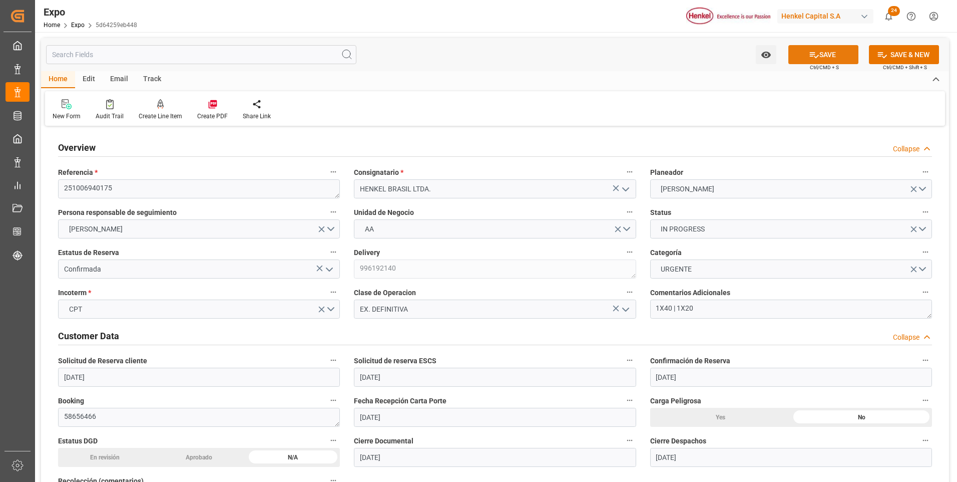
click at [810, 53] on icon at bounding box center [814, 55] width 11 height 11
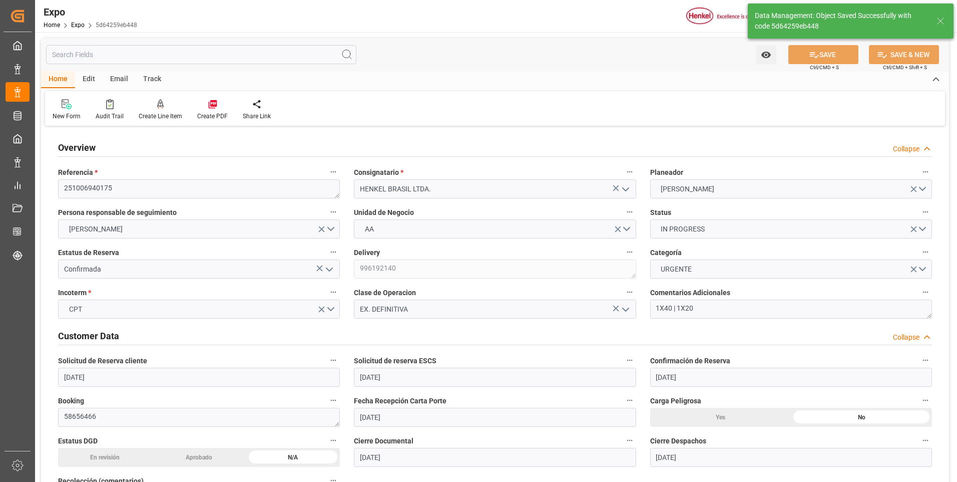
type input "07-10-2025 15:52"
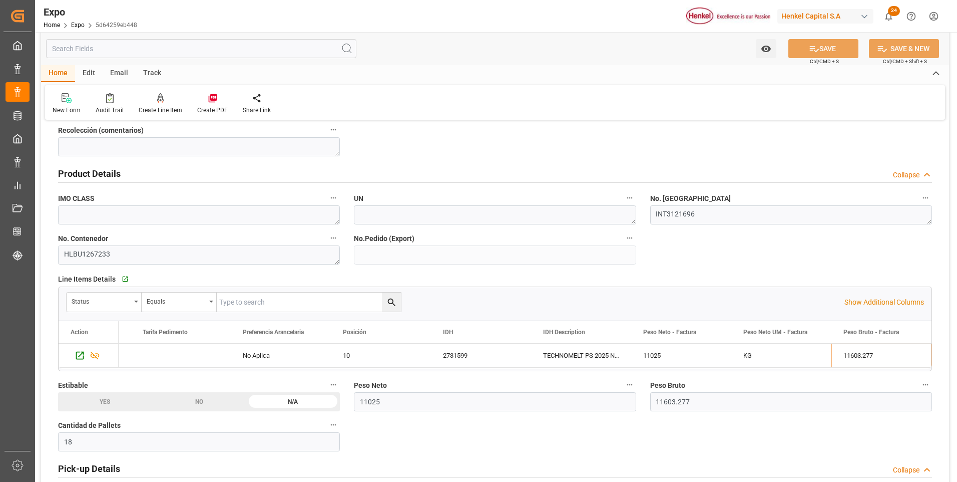
scroll to position [501, 0]
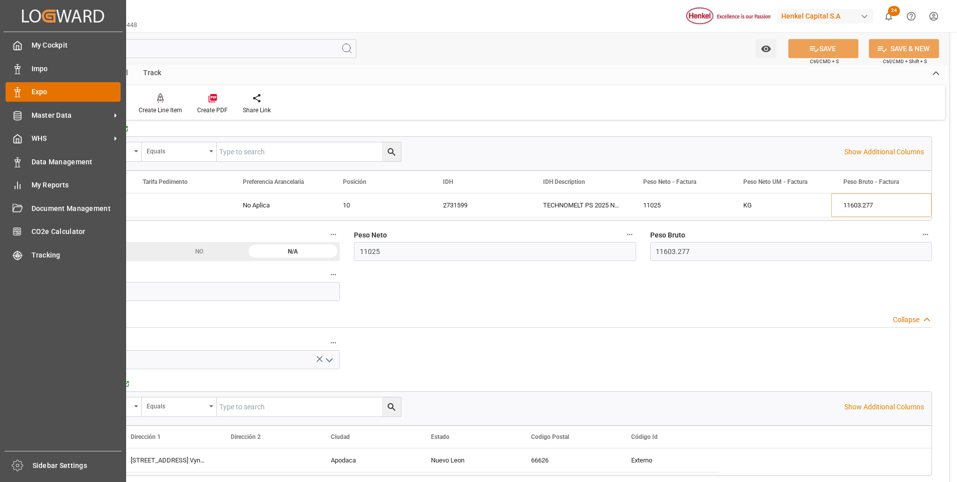
click at [18, 95] on icon at bounding box center [18, 92] width 10 height 10
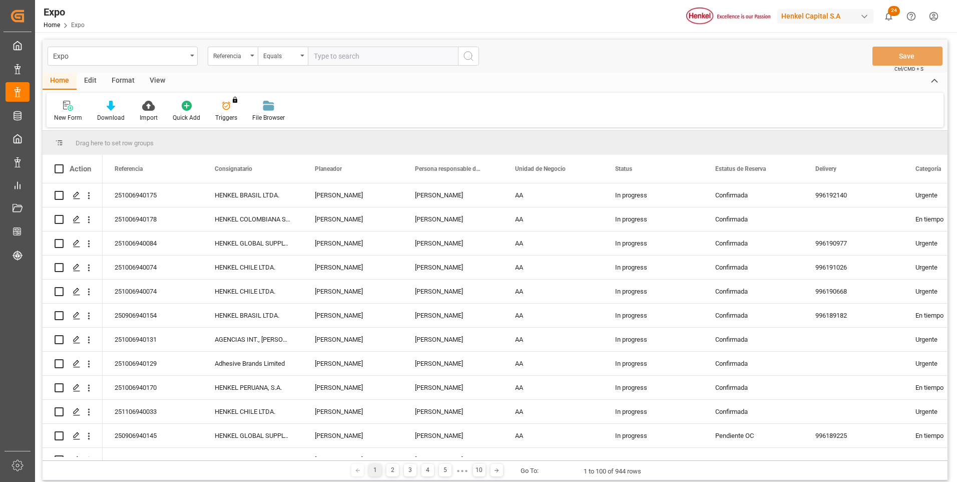
paste input "251006940163"
type input "251006940163"
click at [472, 58] on circle "search button" at bounding box center [468, 56] width 8 height 8
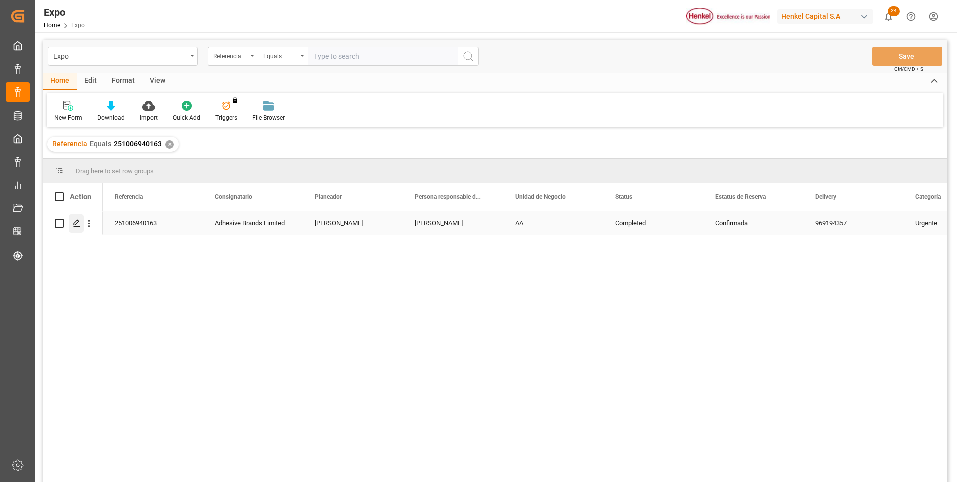
click at [78, 226] on icon "Press SPACE to select this row." at bounding box center [77, 223] width 8 height 8
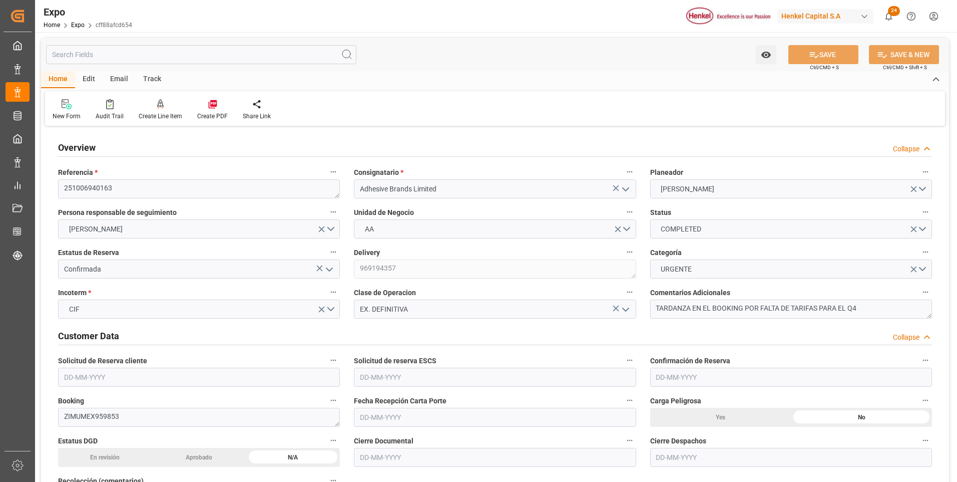
type input "7297.8"
type input "8748.98"
type input "20"
type input "9406922"
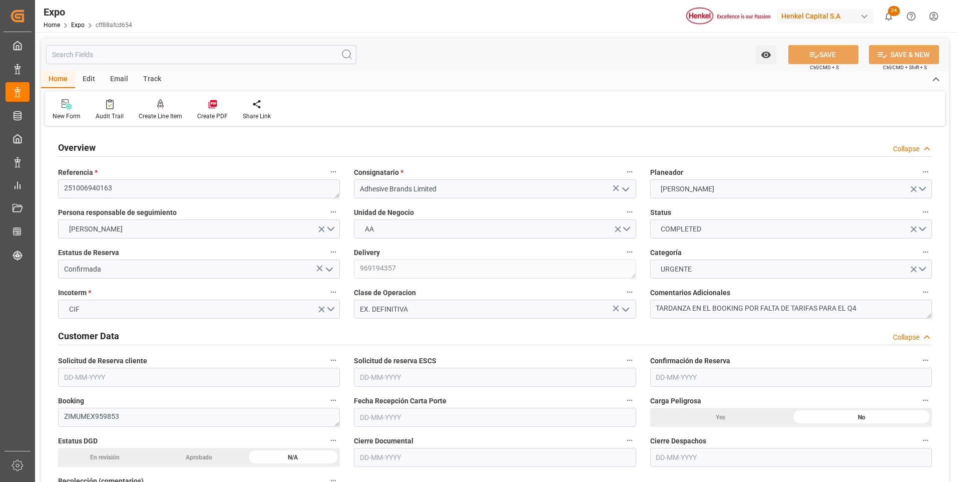
type input "9406922"
type input "MXVER"
type input "JMKIN"
type input "25-10-2025"
type input "25-09-2025"
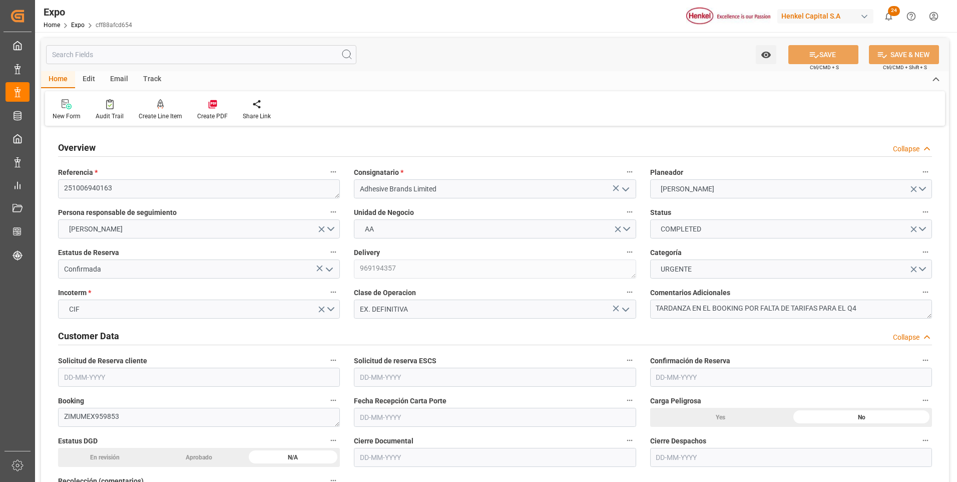
type input "[DATE]"
type input "01-10-2025"
type input "06-10-2025"
type input "[DATE]"
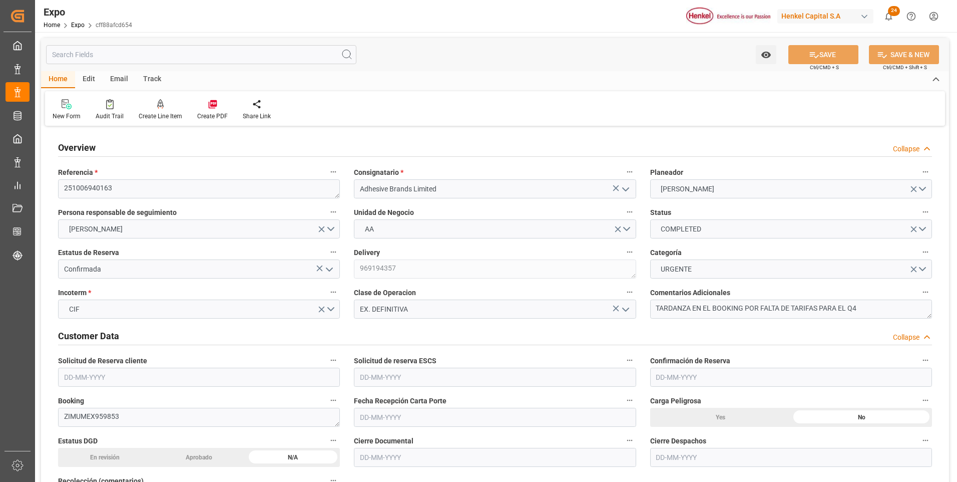
type input "29-09-2025 00:00"
type input "30-09-2025"
type input "02-10-2025 10:48"
type input "02-10-2025"
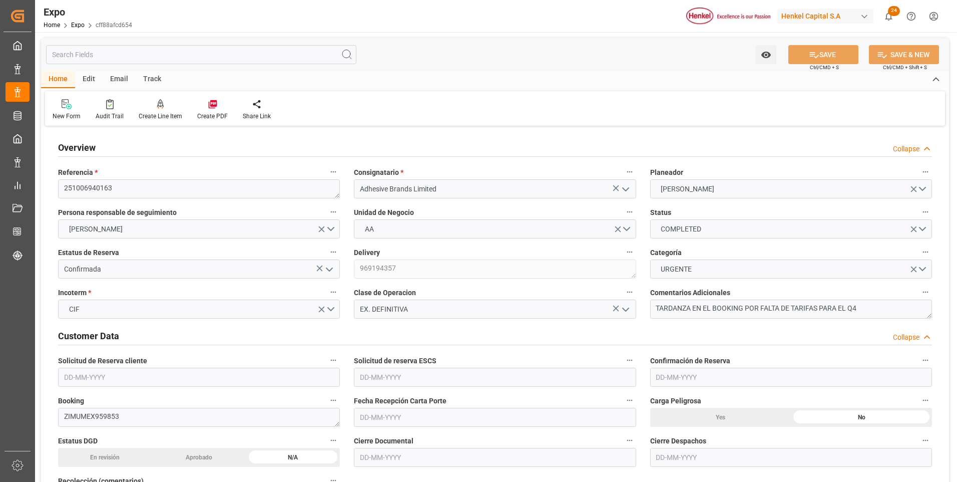
type input "[DATE]"
type input "13-10-2025 16:00"
type input "09-10-2025 00:00"
type input "16-10-2025 22:00"
type input "[DATE] 00:00"
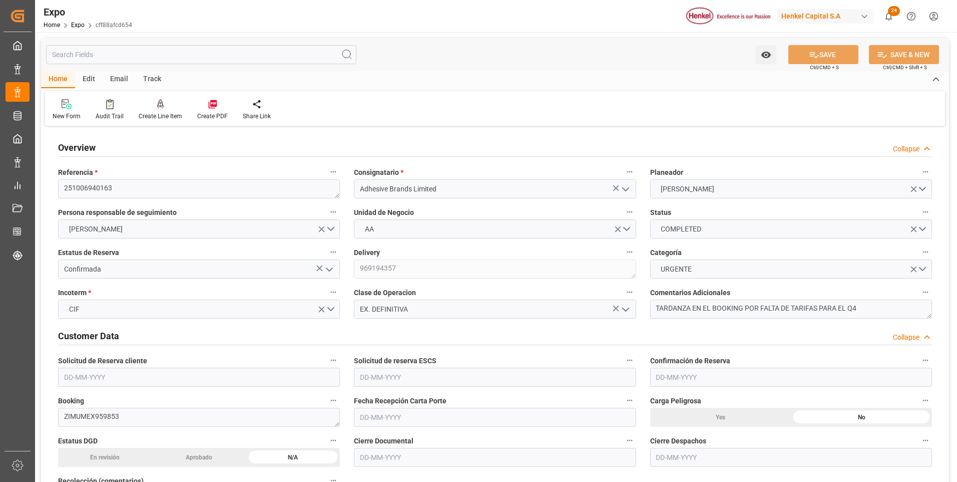
type input "06-10-2025 13:43"
type input "06-10-2025 20:50"
type input "13-10-2025 16:00"
type input "16-10-2025 22:00"
type input "06-10-2025 23:26"
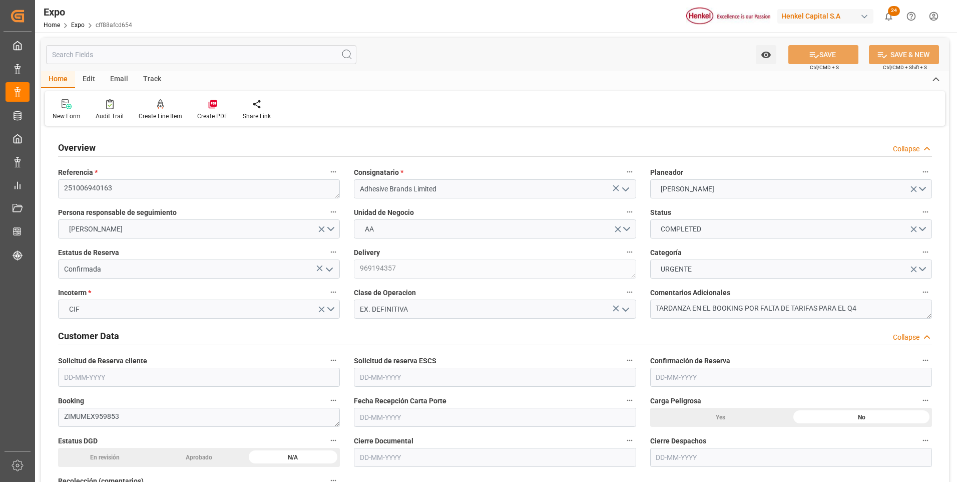
type input "10-10-2025 23:26"
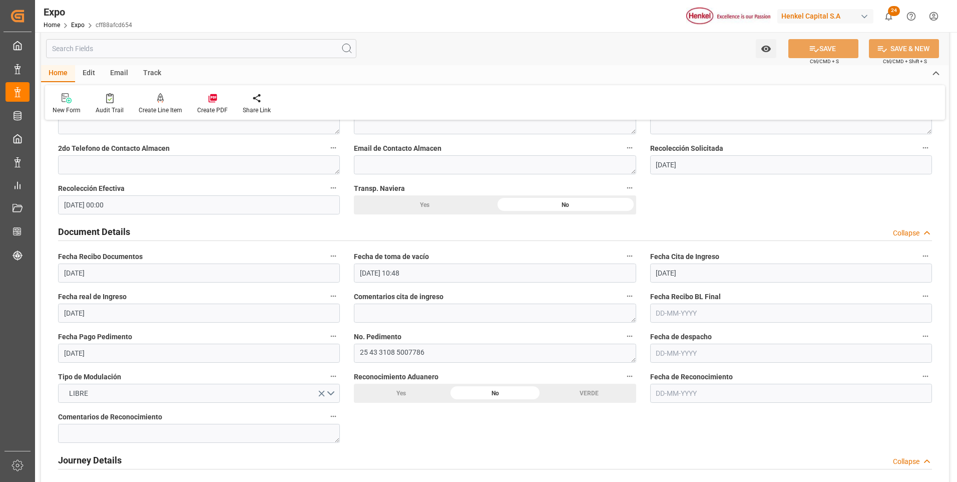
scroll to position [1001, 0]
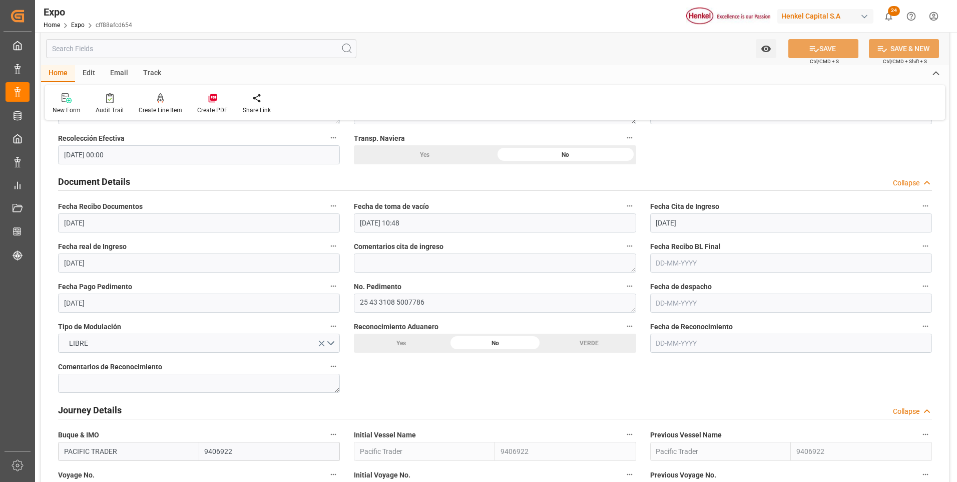
click at [387, 340] on div "Yes" at bounding box center [401, 342] width 94 height 19
click at [332, 345] on button "LIBRE" at bounding box center [199, 342] width 282 height 19
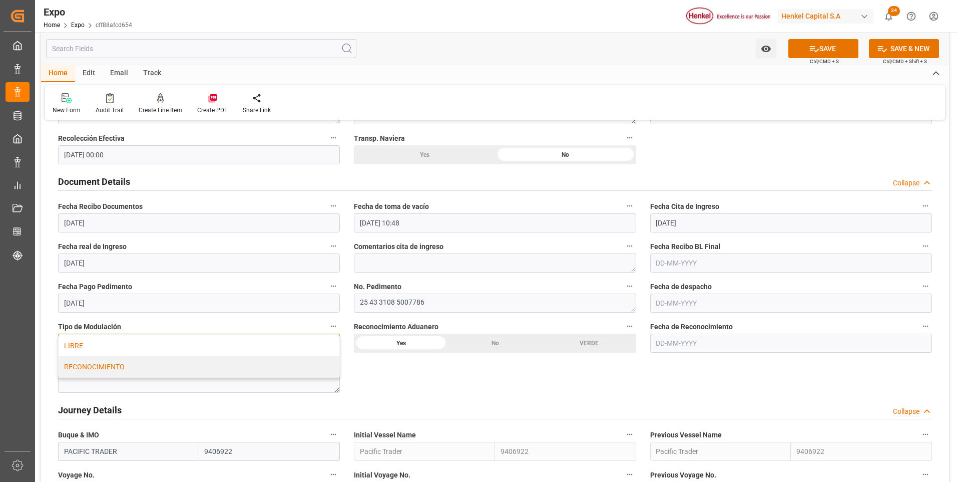
click at [206, 368] on div "RECONOCIMIENTO" at bounding box center [199, 366] width 281 height 21
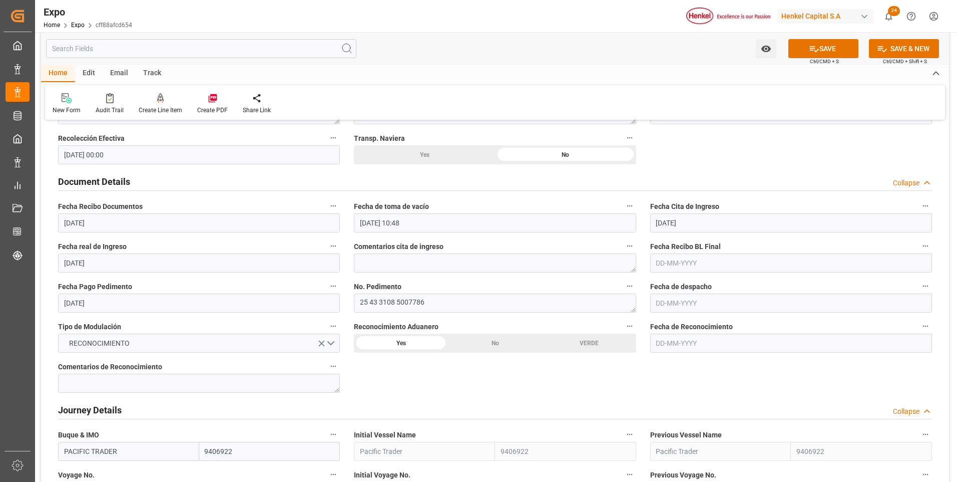
click at [656, 343] on input "text" at bounding box center [791, 342] width 282 height 19
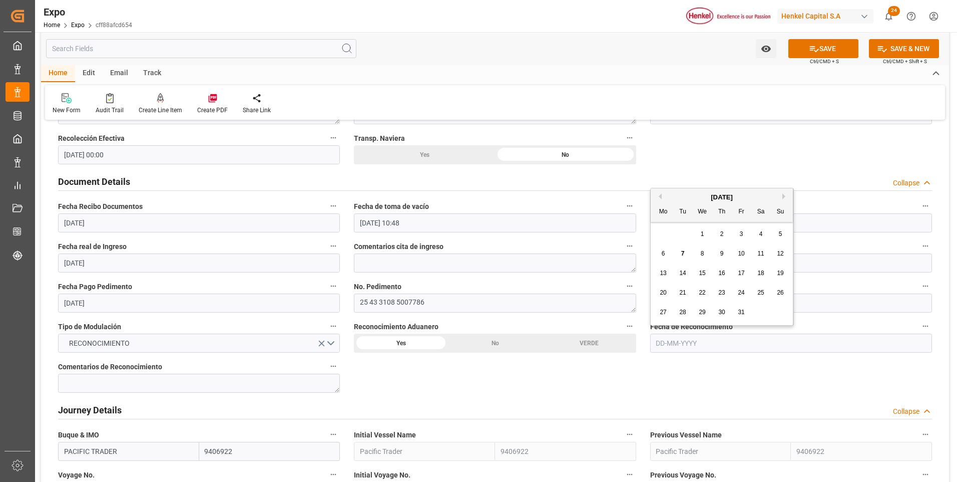
click at [664, 256] on span "6" at bounding box center [664, 253] width 4 height 7
type input "06-10-2025"
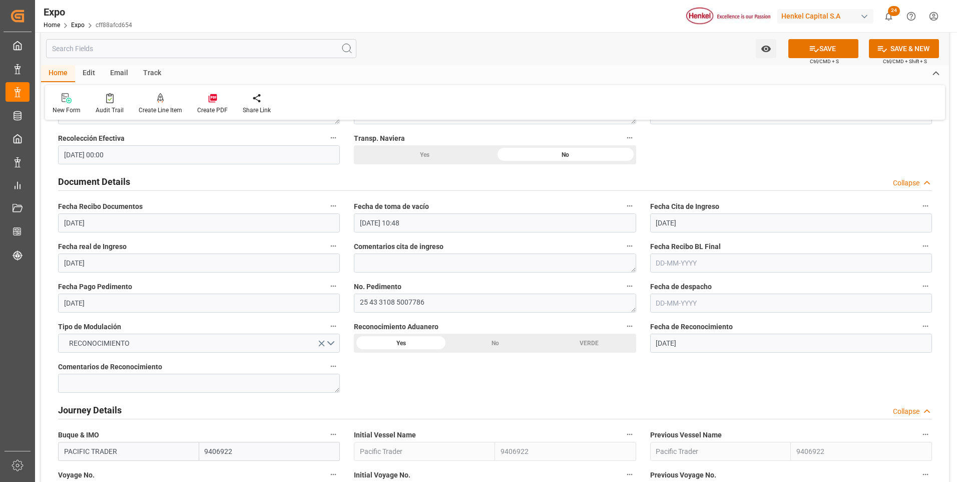
click at [672, 303] on input "text" at bounding box center [791, 302] width 282 height 19
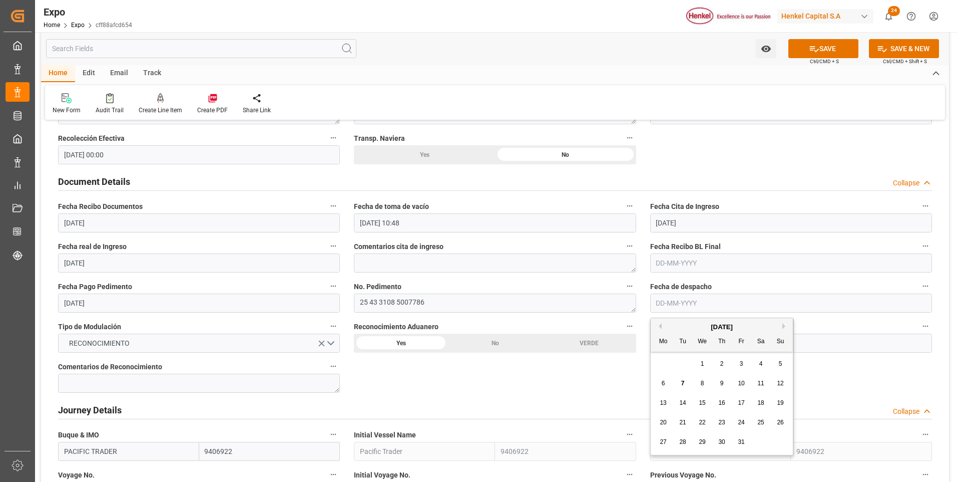
click at [665, 384] on span "6" at bounding box center [664, 382] width 4 height 7
type input "06-10-2025"
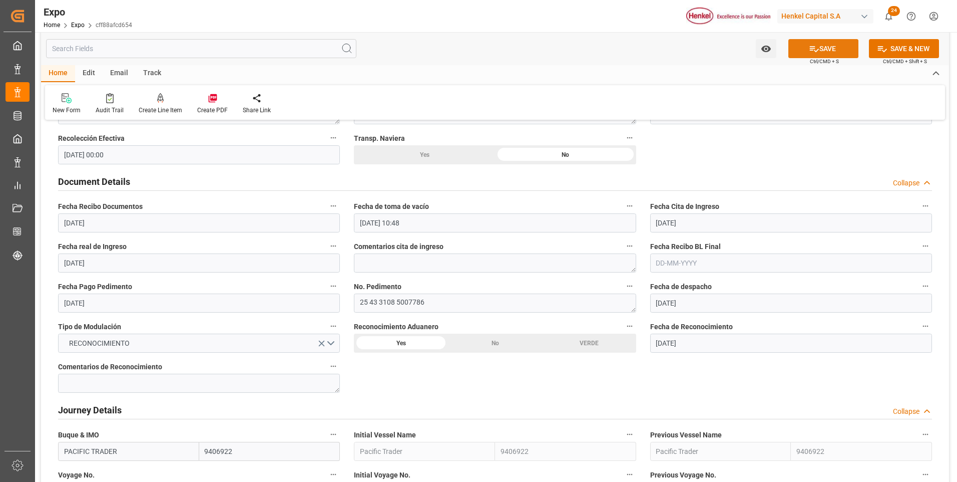
click at [810, 46] on icon at bounding box center [814, 49] width 9 height 6
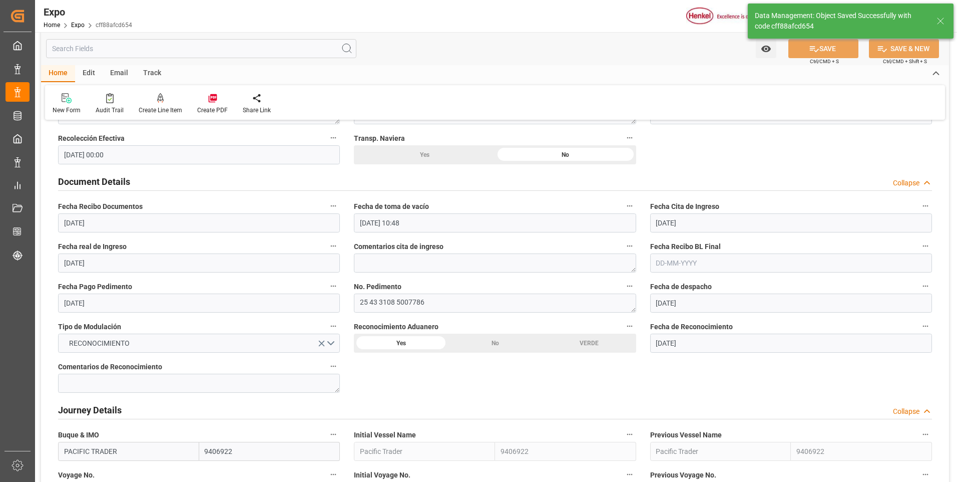
type textarea "[PERSON_NAME]"
type input "07-10-2025 15:59"
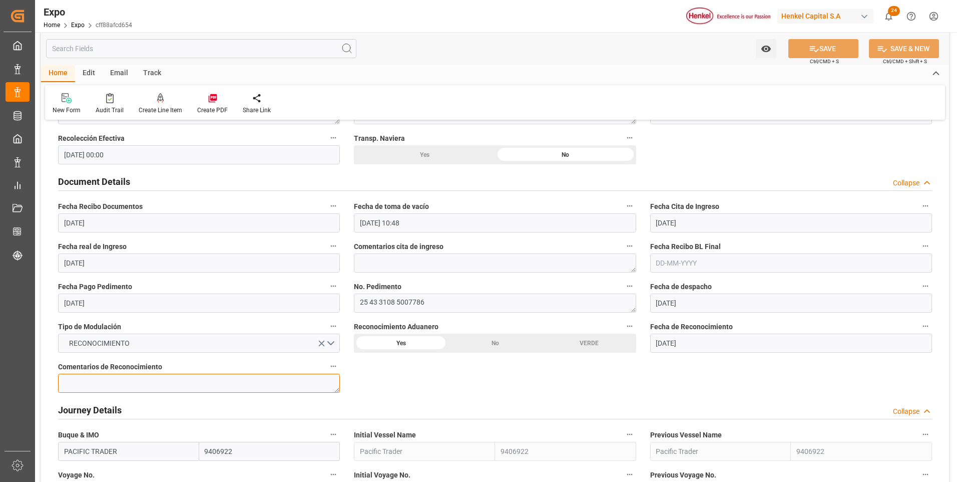
click at [222, 379] on textarea at bounding box center [199, 382] width 282 height 19
paste textarea "CEM233676594"
click at [813, 48] on icon at bounding box center [814, 49] width 11 height 11
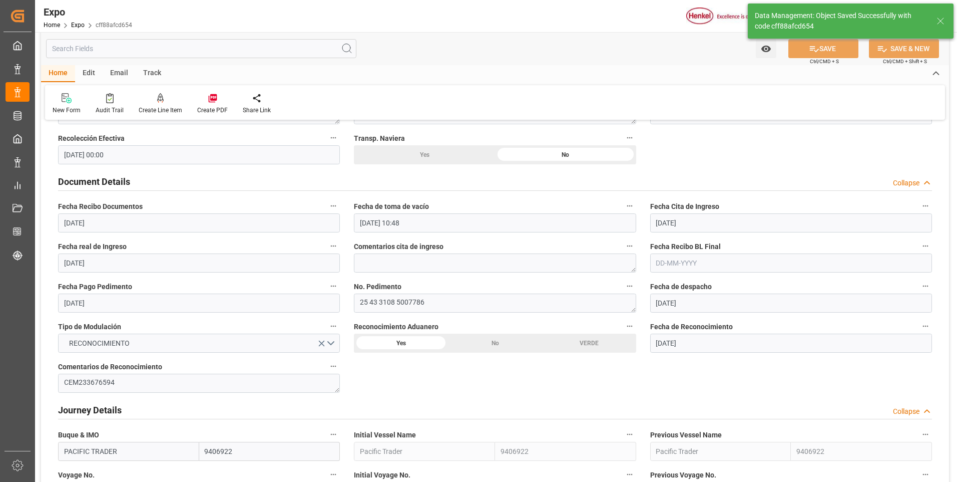
type textarea "CEM233676594"
type input "07-10-2025 16:00"
